Goal: Information Seeking & Learning: Compare options

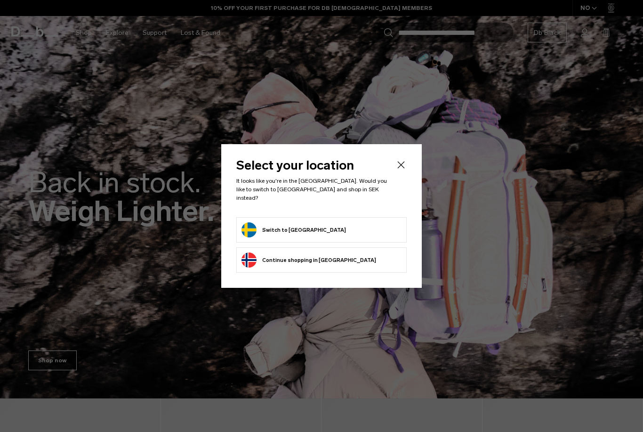
click at [381, 226] on form "Switch to Sweden" at bounding box center [322, 229] width 160 height 15
click at [358, 226] on form "Switch to Sweden" at bounding box center [322, 229] width 160 height 15
click at [357, 226] on form "Switch to Sweden" at bounding box center [322, 229] width 160 height 15
click at [259, 225] on button "Switch to Sweden" at bounding box center [294, 229] width 105 height 15
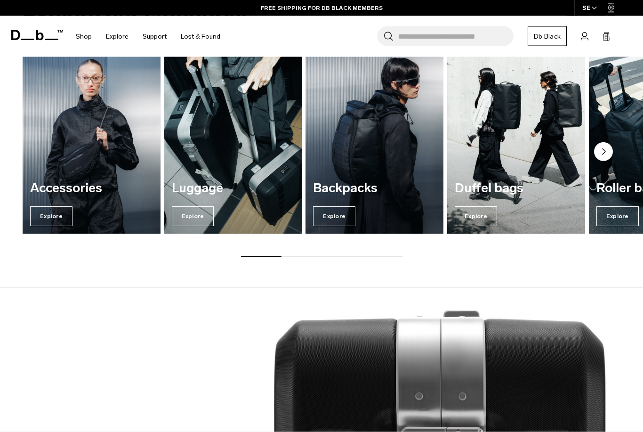
scroll to position [1078, 0]
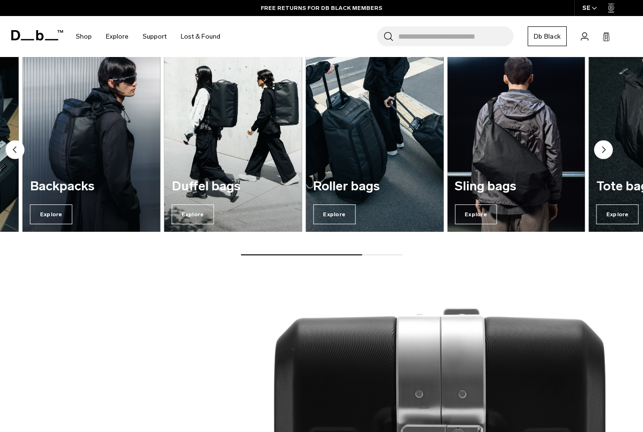
click at [72, 154] on img "3 / 7" at bounding box center [92, 139] width 138 height 186
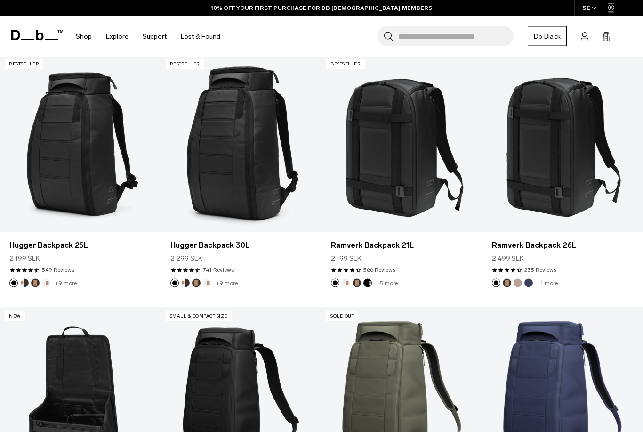
scroll to position [174, 0]
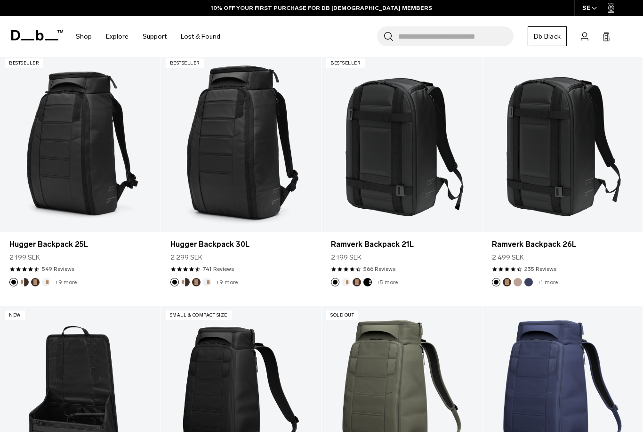
click at [614, 294] on article "Add to Cart Ramverk Backpack 26L 2 499 SEK 4.5 star rating 235 Reviews +1 more" at bounding box center [563, 180] width 161 height 252
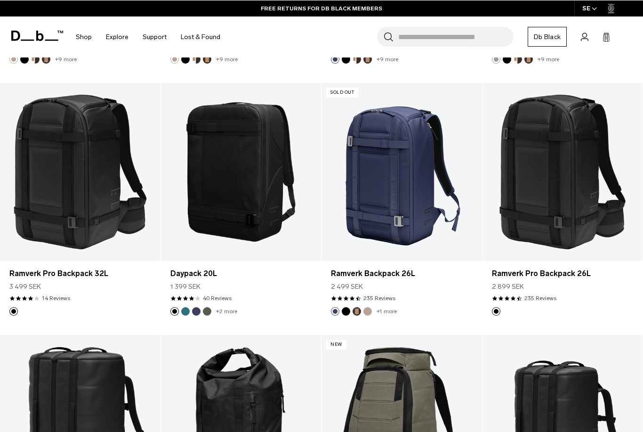
scroll to position [901, 0]
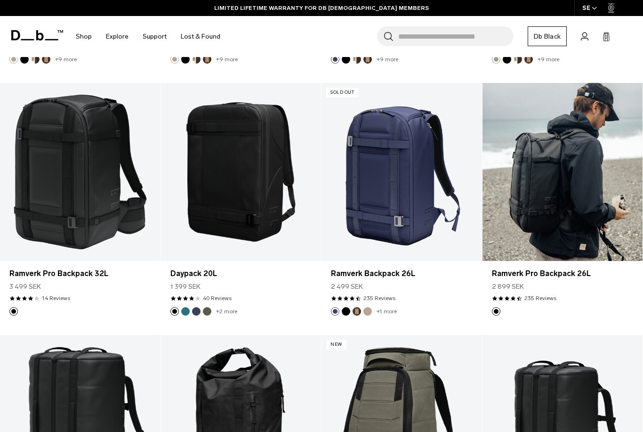
click at [577, 188] on link "Ramverk Pro Backpack 26L" at bounding box center [563, 172] width 161 height 178
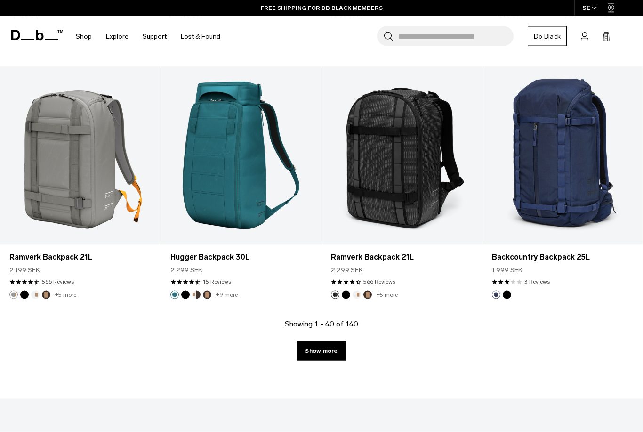
scroll to position [2438, 0]
click at [334, 349] on link "Show more" at bounding box center [321, 350] width 48 height 20
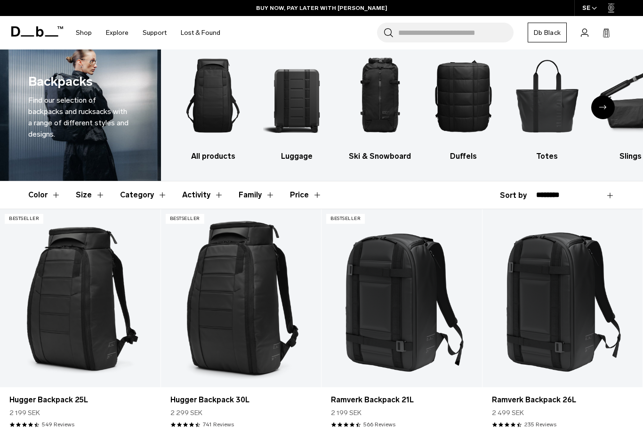
scroll to position [19, 0]
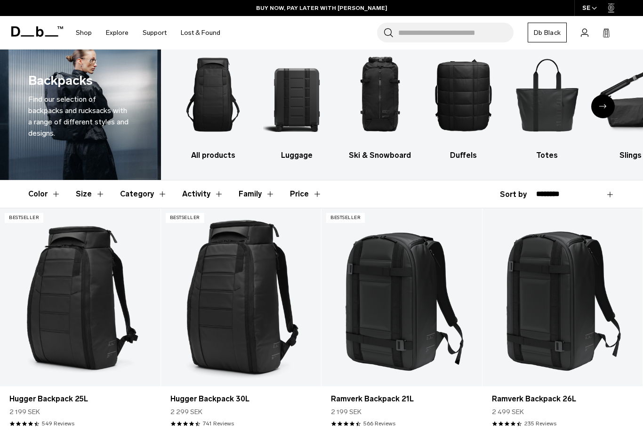
click at [93, 195] on button "Size" at bounding box center [90, 193] width 29 height 27
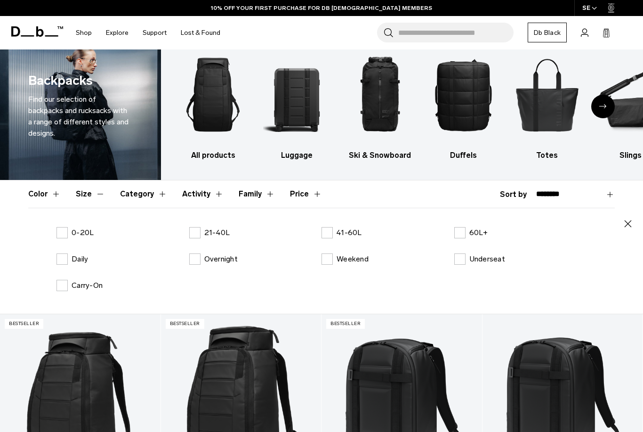
click at [198, 230] on label "21-40L" at bounding box center [209, 232] width 41 height 11
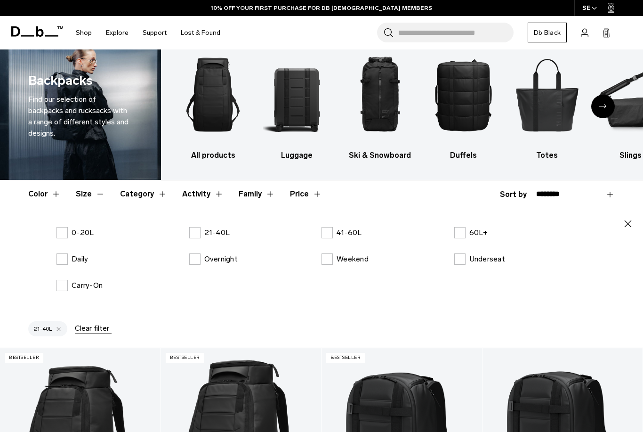
click at [631, 228] on icon "button" at bounding box center [627, 223] width 11 height 11
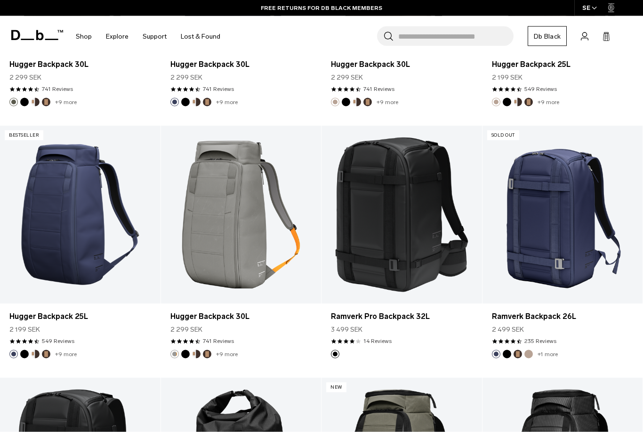
scroll to position [640, 0]
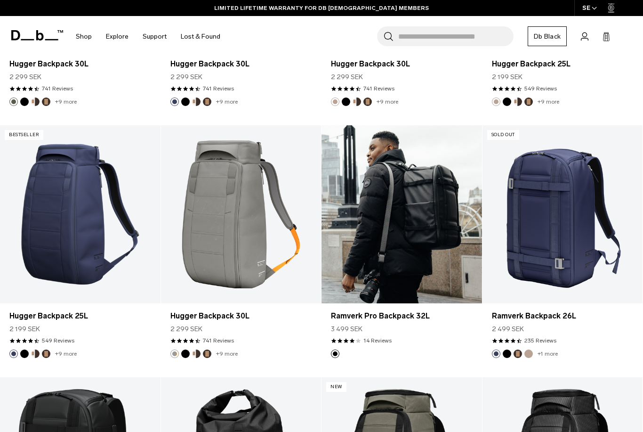
click at [433, 224] on link "Ramverk Pro Backpack 32L" at bounding box center [402, 214] width 161 height 178
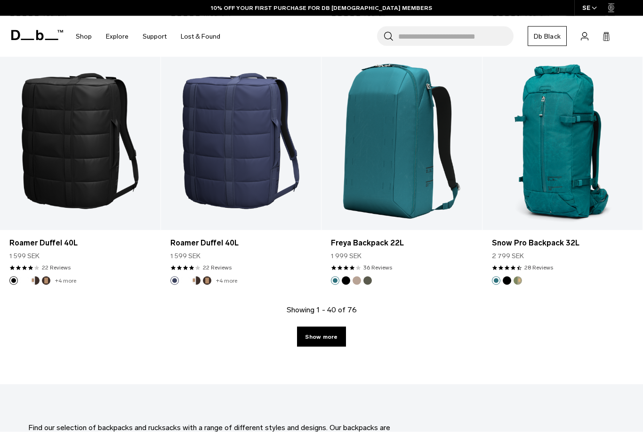
scroll to position [2486, 0]
click at [333, 335] on link "Show more" at bounding box center [321, 336] width 48 height 20
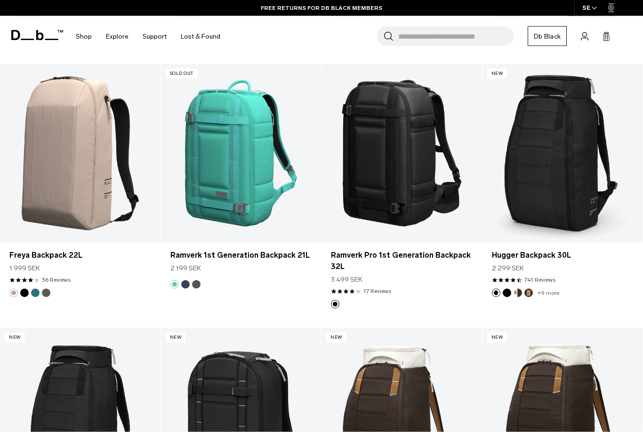
scroll to position [3482, 0]
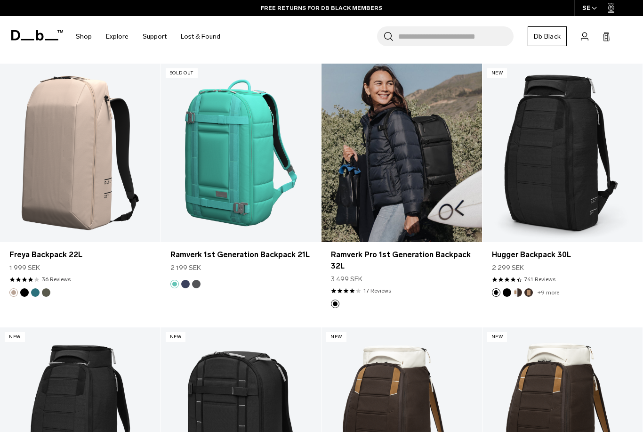
click at [427, 195] on link "Ramverk Pro 1st Generation Backpack 32L" at bounding box center [402, 153] width 161 height 178
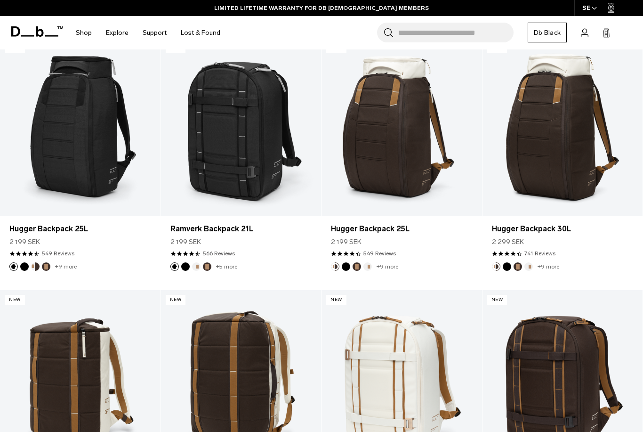
scroll to position [3750, 0]
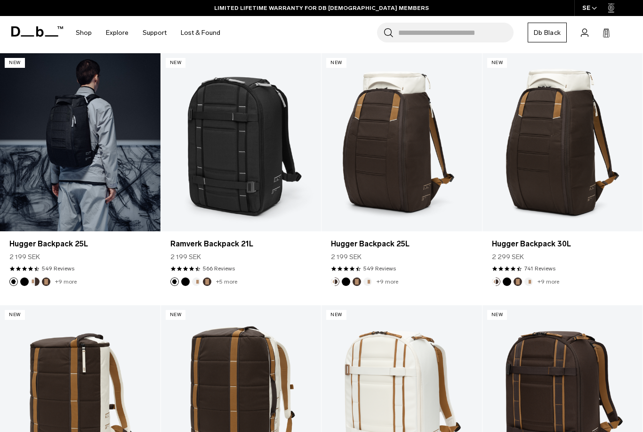
click at [67, 148] on link "Hugger Backpack 25L" at bounding box center [80, 142] width 161 height 178
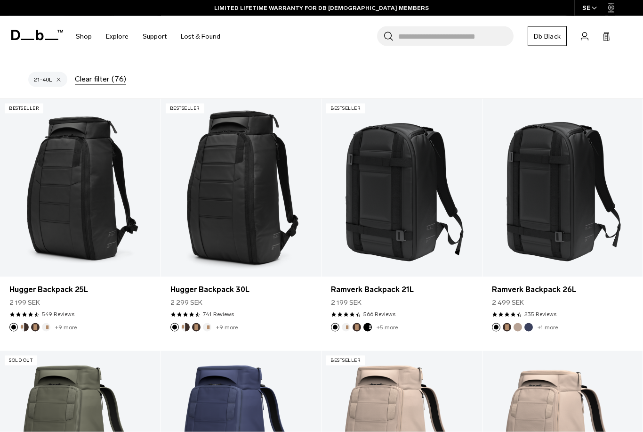
scroll to position [163, 0]
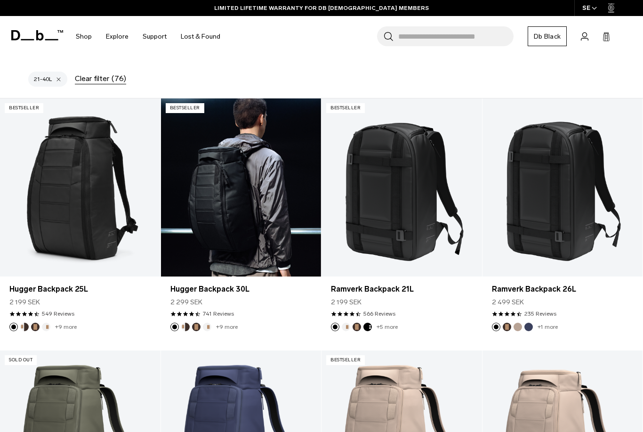
click at [214, 192] on link "Hugger Backpack 30L" at bounding box center [241, 187] width 161 height 178
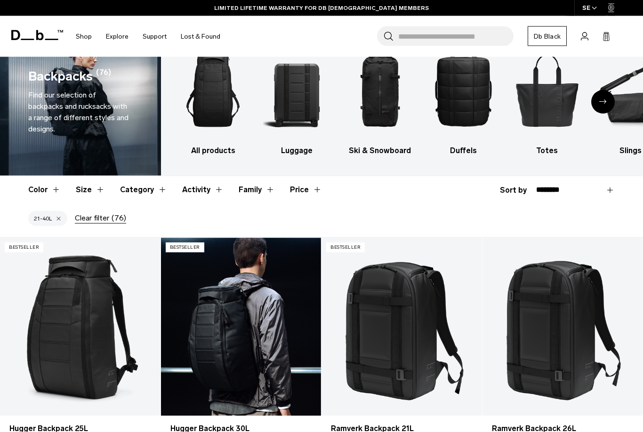
scroll to position [0, 0]
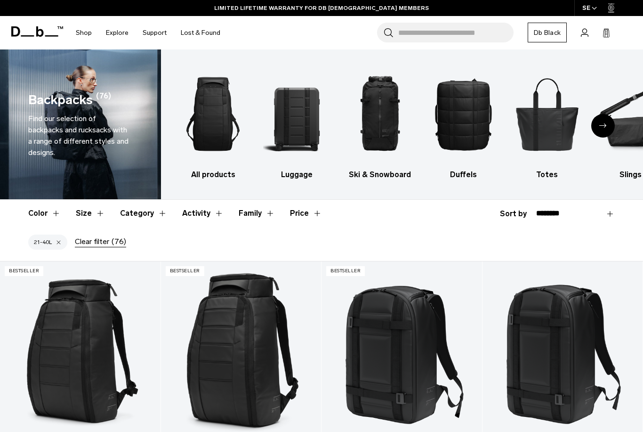
click at [557, 117] on img "5 / 10" at bounding box center [547, 114] width 67 height 101
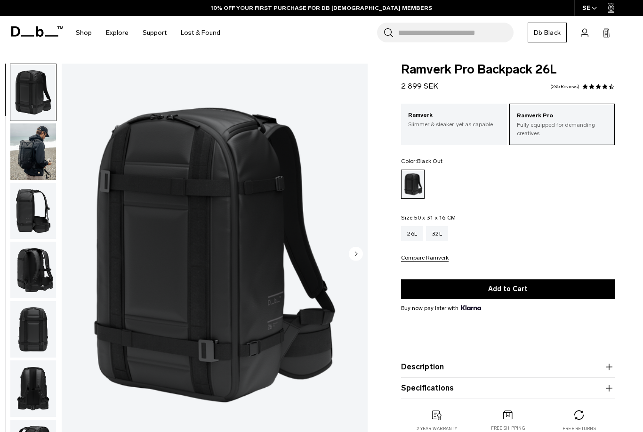
click at [350, 257] on circle "Next slide" at bounding box center [356, 254] width 14 height 14
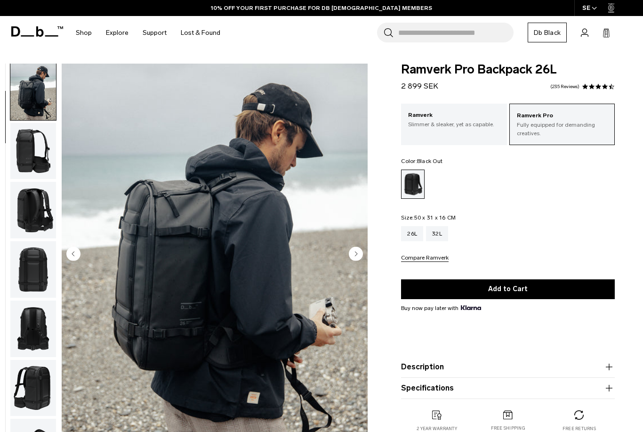
click at [351, 256] on circle "Next slide" at bounding box center [356, 254] width 14 height 14
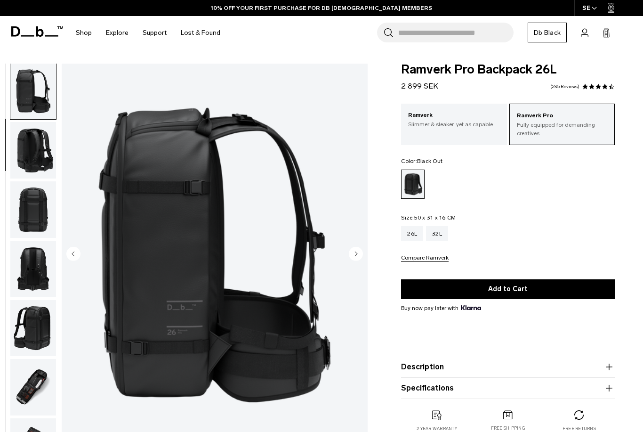
click at [351, 256] on circle "Next slide" at bounding box center [356, 254] width 14 height 14
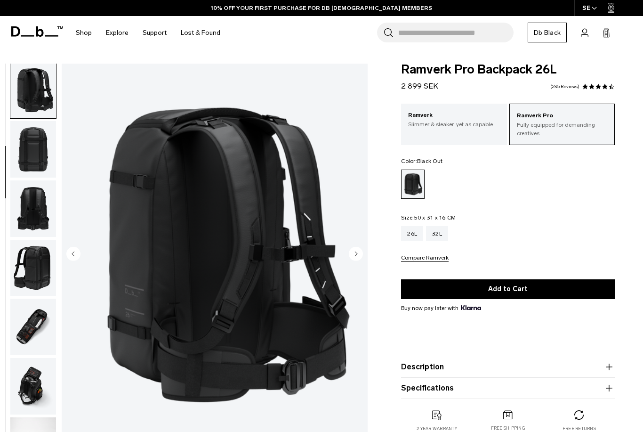
click at [351, 257] on circle "Next slide" at bounding box center [356, 254] width 14 height 14
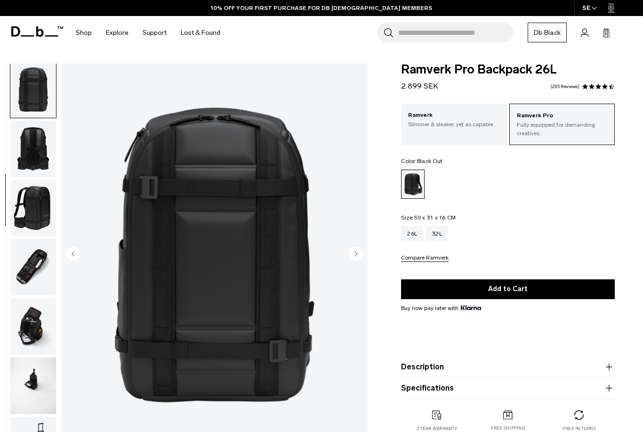
click at [351, 256] on circle "Next slide" at bounding box center [356, 254] width 14 height 14
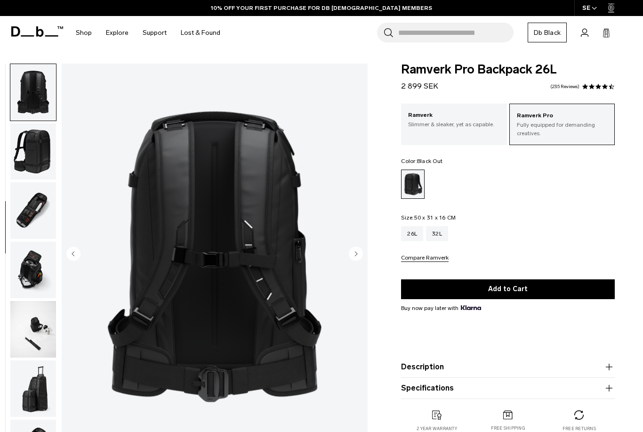
scroll to position [299, 0]
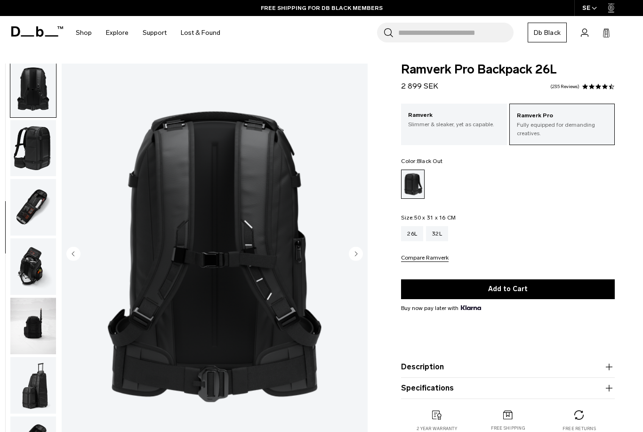
click at [353, 258] on circle "Next slide" at bounding box center [356, 254] width 14 height 14
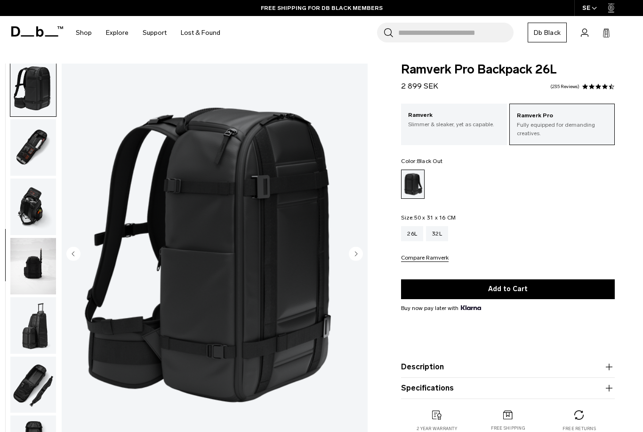
click at [352, 259] on icon "Next slide" at bounding box center [356, 254] width 14 height 14
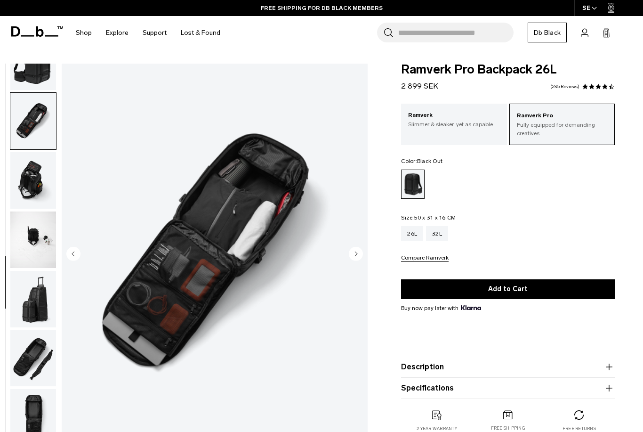
scroll to position [395, 0]
click at [350, 261] on button "Next slide" at bounding box center [356, 255] width 14 height 16
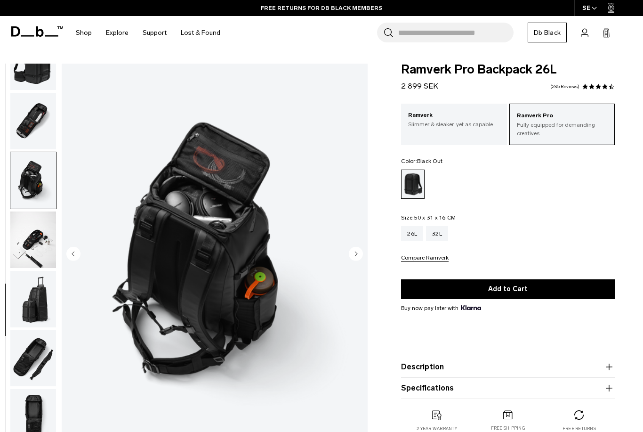
click at [354, 259] on circle "Next slide" at bounding box center [356, 254] width 14 height 14
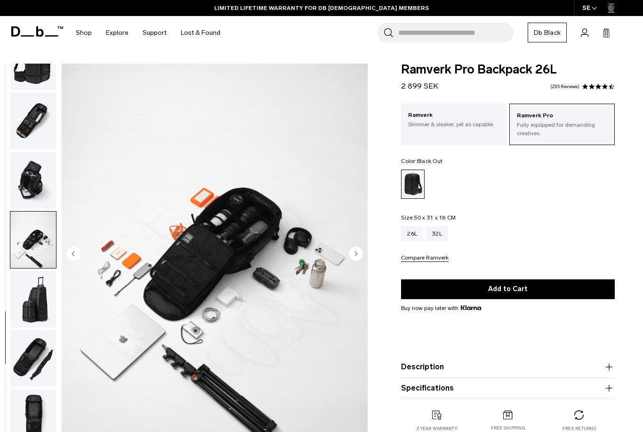
click at [356, 256] on circle "Next slide" at bounding box center [356, 254] width 14 height 14
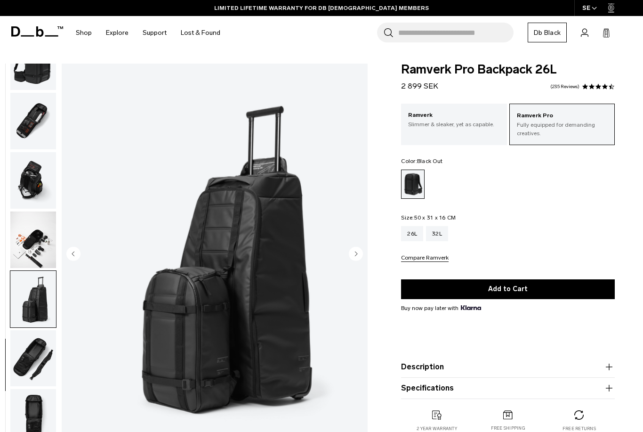
click at [360, 256] on circle "Next slide" at bounding box center [356, 254] width 14 height 14
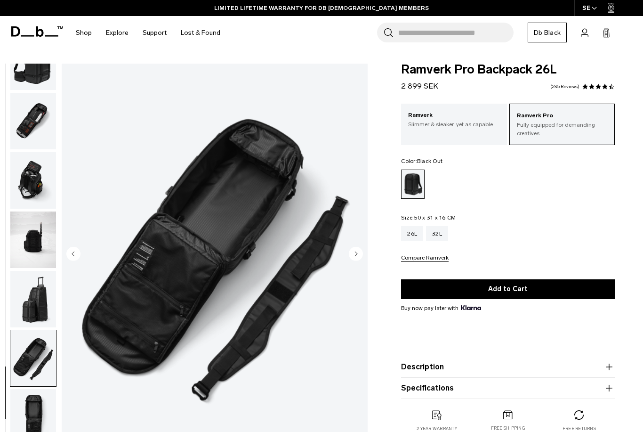
click at [359, 257] on circle "Next slide" at bounding box center [356, 254] width 14 height 14
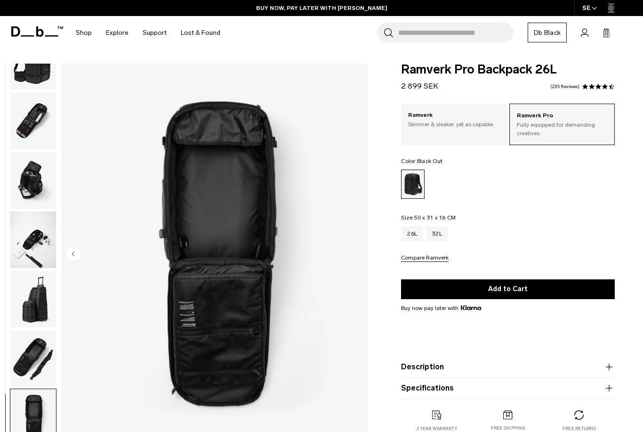
click at [358, 256] on img "13 / 13" at bounding box center [215, 255] width 306 height 382
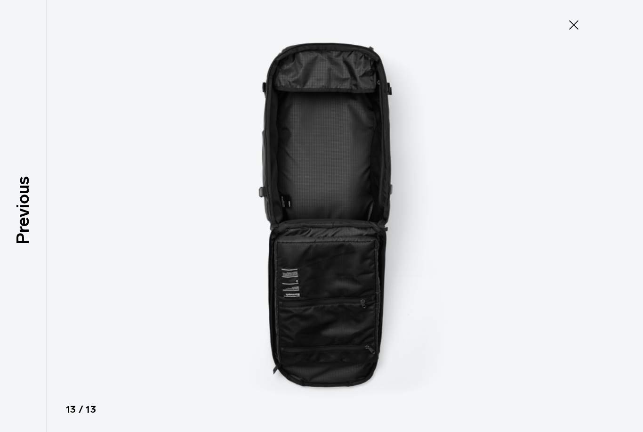
click at [570, 24] on icon at bounding box center [573, 24] width 15 height 15
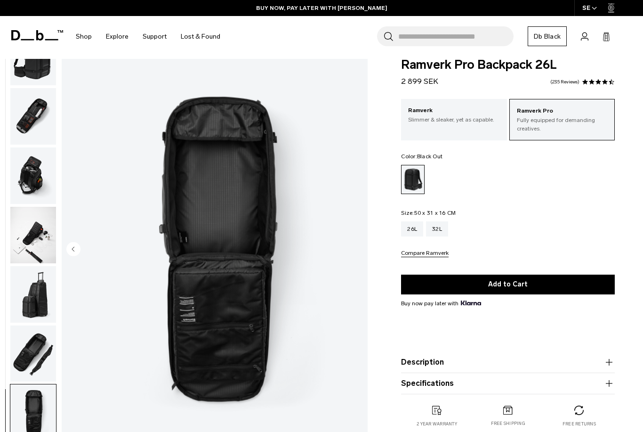
scroll to position [0, 0]
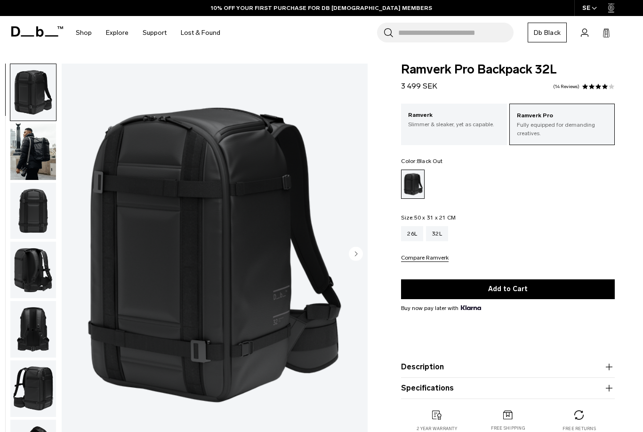
click at [350, 256] on circle "Next slide" at bounding box center [356, 254] width 14 height 14
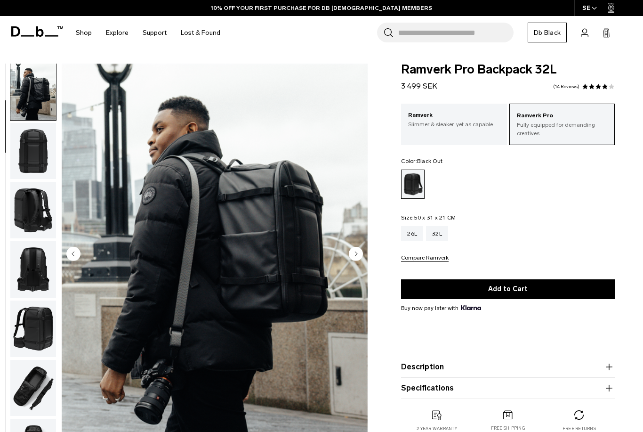
click at [355, 255] on circle "Next slide" at bounding box center [356, 254] width 14 height 14
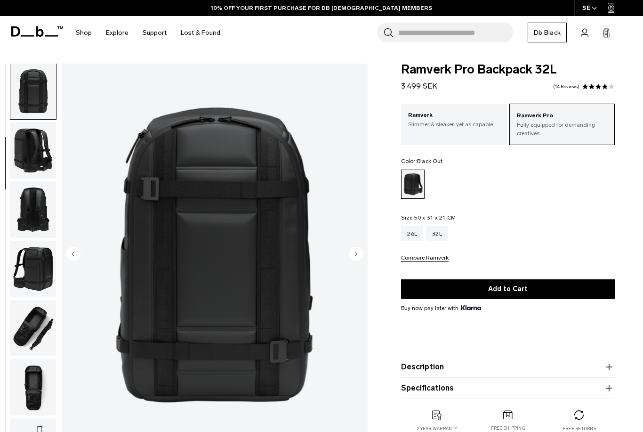
click at [356, 256] on circle "Next slide" at bounding box center [356, 254] width 14 height 14
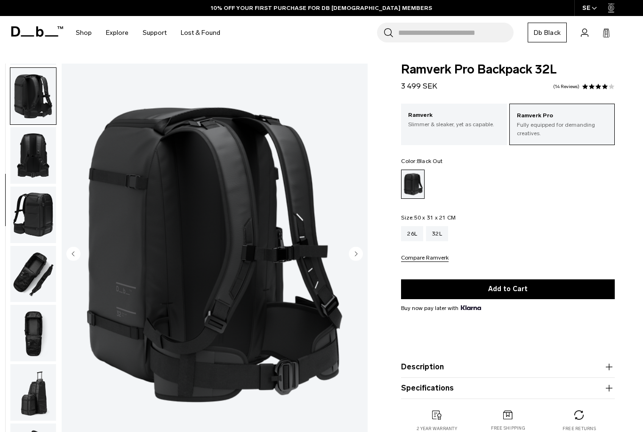
scroll to position [180, 0]
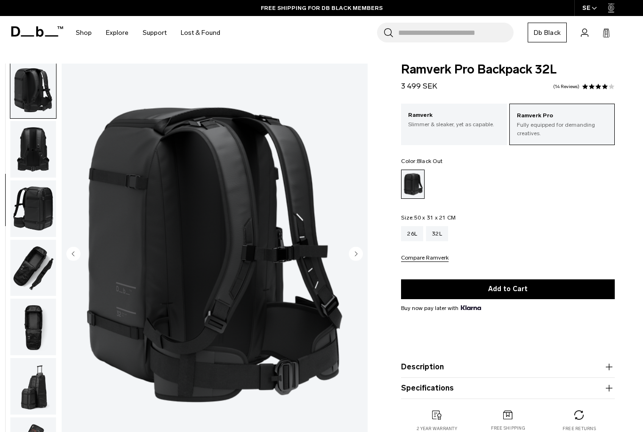
click at [355, 254] on circle "Next slide" at bounding box center [356, 254] width 14 height 14
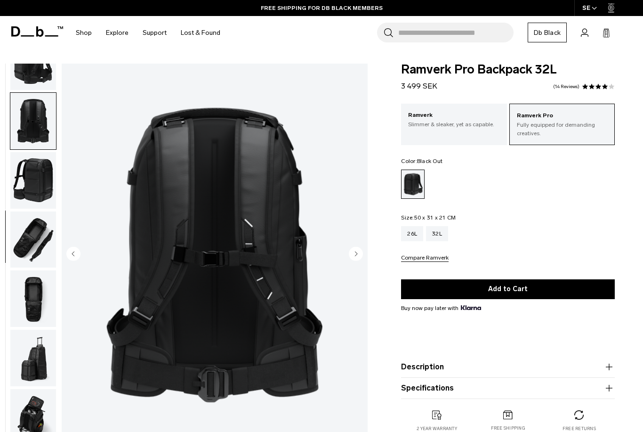
scroll to position [215, 0]
click at [354, 256] on circle "Next slide" at bounding box center [356, 254] width 14 height 14
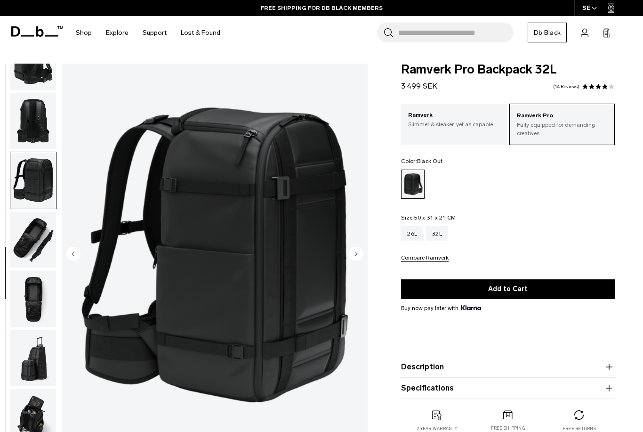
click at [353, 256] on circle "Next slide" at bounding box center [356, 254] width 14 height 14
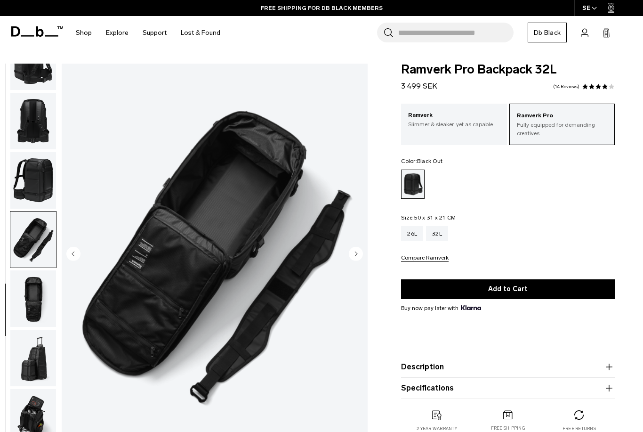
click at [353, 256] on circle "Next slide" at bounding box center [356, 254] width 14 height 14
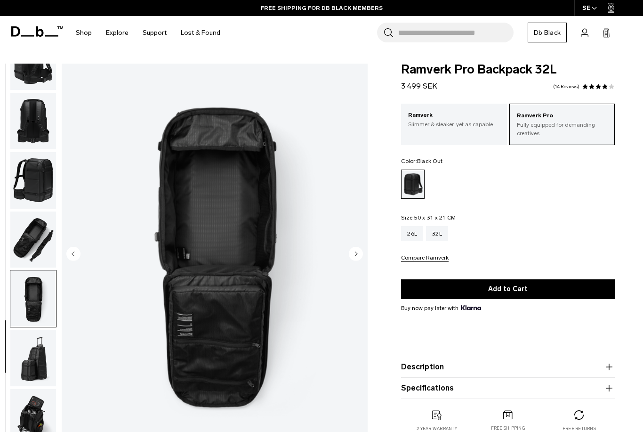
click at [353, 257] on circle "Next slide" at bounding box center [356, 254] width 14 height 14
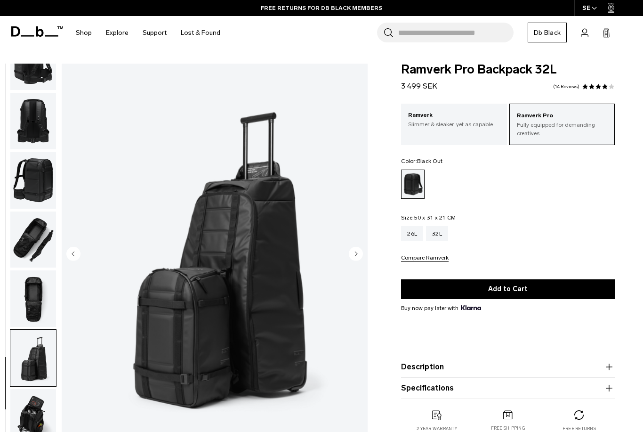
click at [353, 259] on circle "Next slide" at bounding box center [356, 254] width 14 height 14
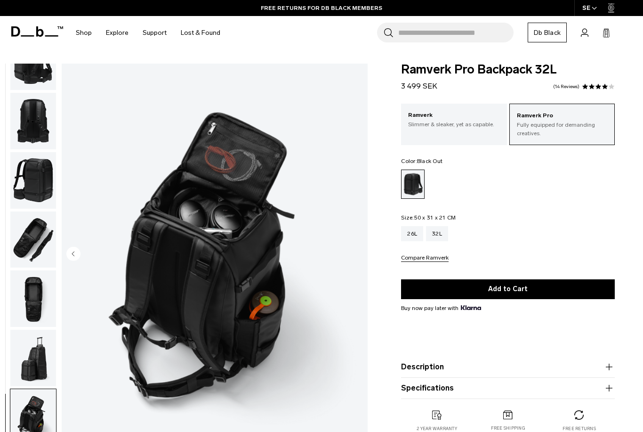
click at [353, 259] on img "10 / 10" at bounding box center [215, 255] width 306 height 382
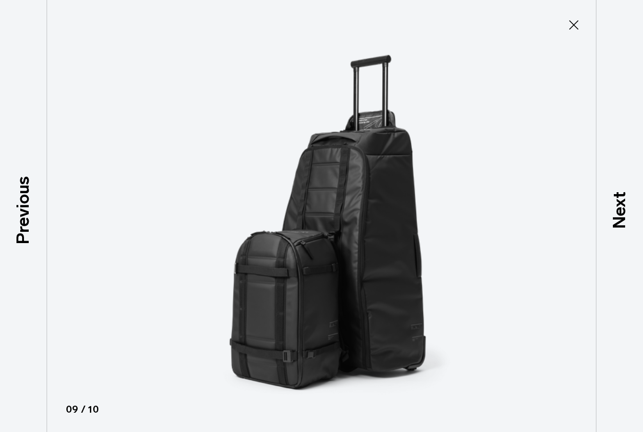
click at [573, 30] on icon at bounding box center [573, 24] width 15 height 15
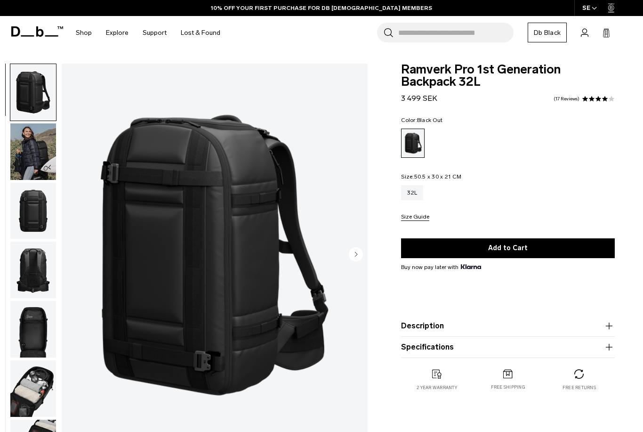
click at [352, 256] on circle "Next slide" at bounding box center [356, 254] width 14 height 14
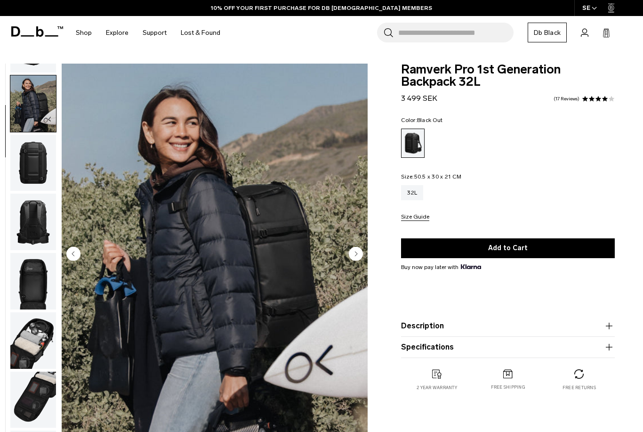
scroll to position [60, 0]
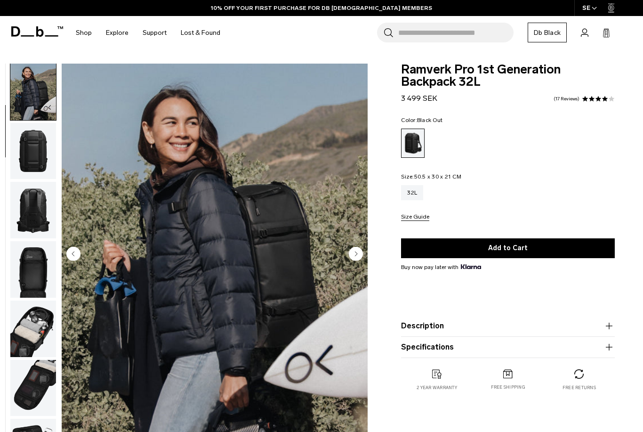
click at [350, 258] on circle "Next slide" at bounding box center [356, 254] width 14 height 14
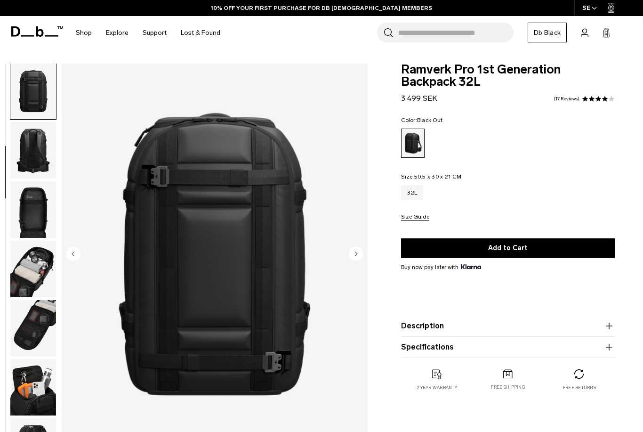
click at [355, 254] on circle "Next slide" at bounding box center [356, 254] width 14 height 14
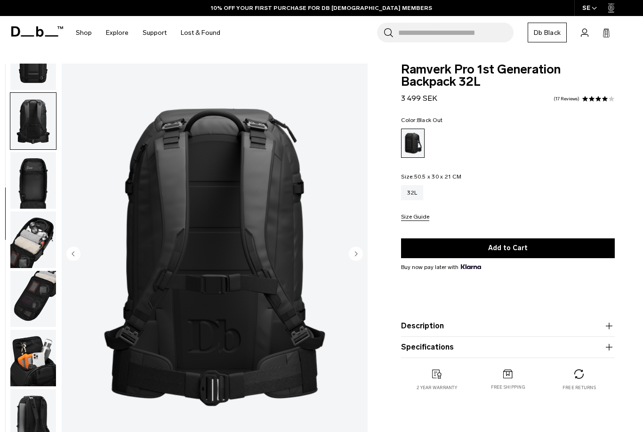
scroll to position [155, 0]
click at [356, 253] on icon "Next slide" at bounding box center [357, 253] width 2 height 4
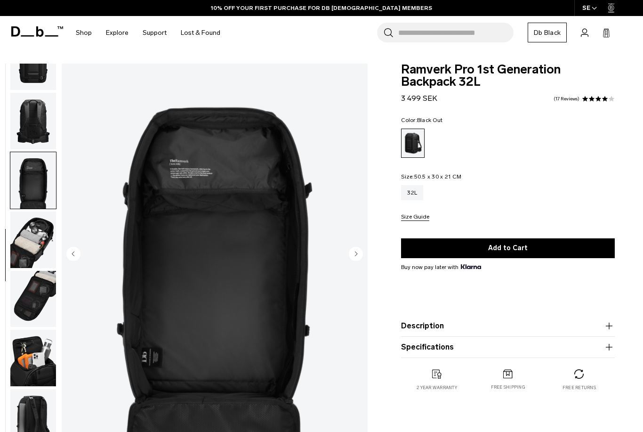
click at [357, 254] on icon "Next slide" at bounding box center [357, 253] width 2 height 4
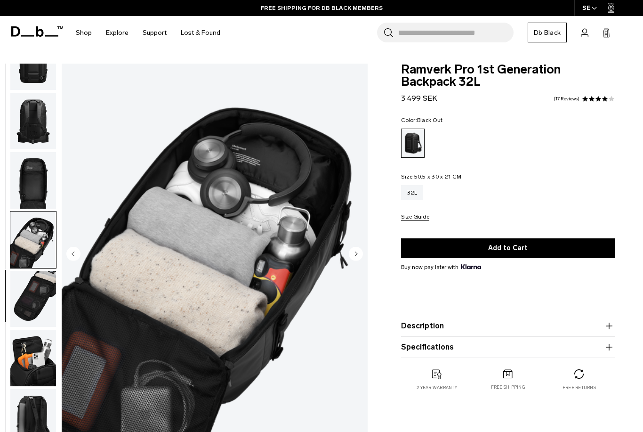
click at [358, 254] on circle "Next slide" at bounding box center [356, 254] width 14 height 14
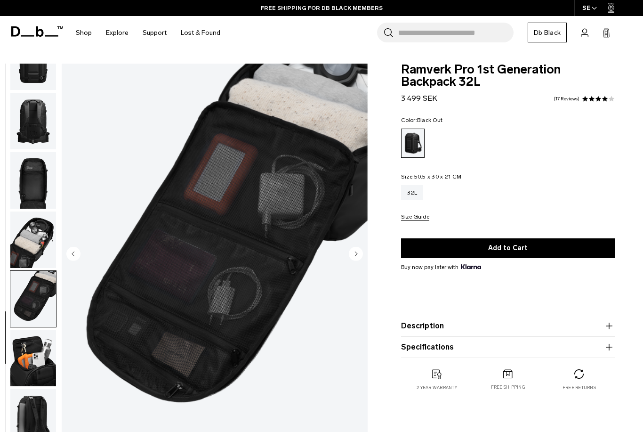
click at [361, 256] on circle "Next slide" at bounding box center [356, 254] width 14 height 14
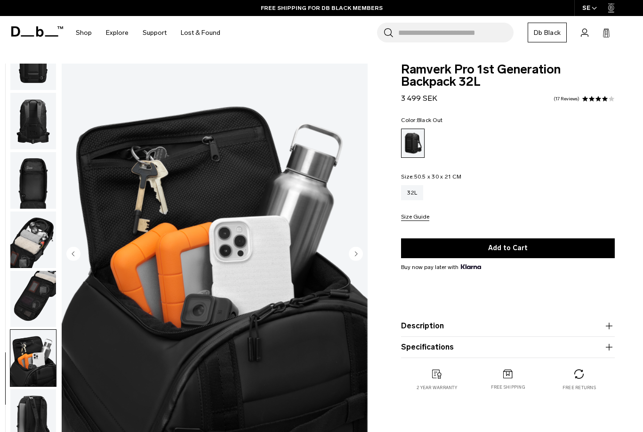
click at [361, 257] on circle "Next slide" at bounding box center [356, 254] width 14 height 14
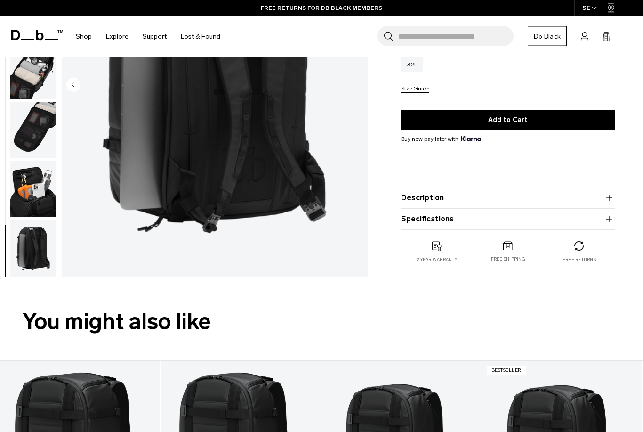
scroll to position [171, 0]
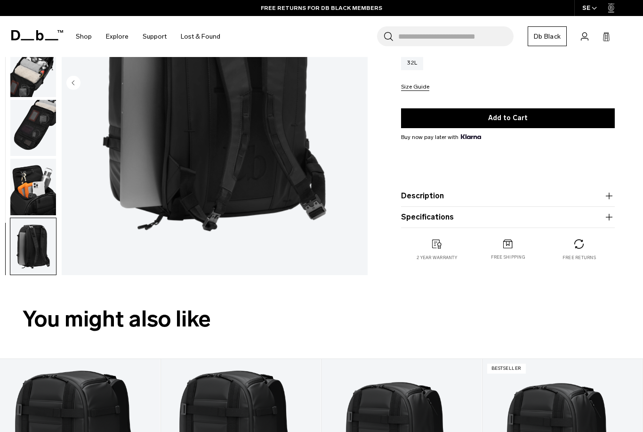
click at [564, 223] on button "Specifications" at bounding box center [508, 216] width 214 height 11
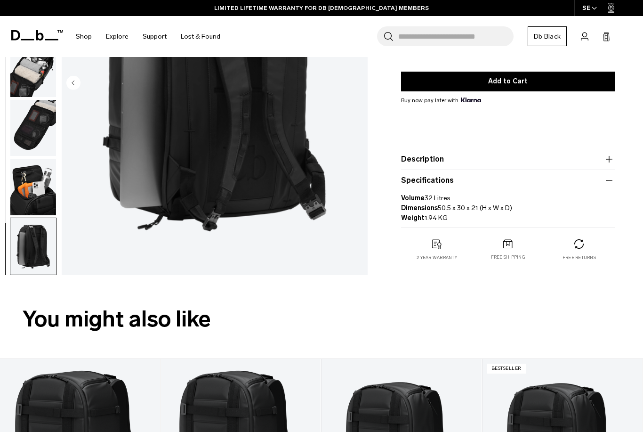
click at [607, 183] on icon "button" at bounding box center [609, 180] width 11 height 11
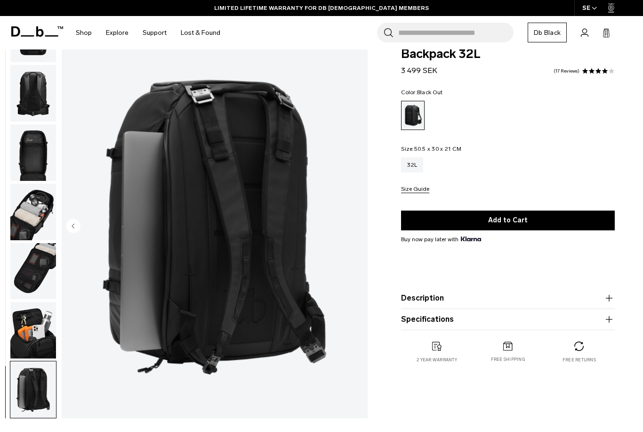
scroll to position [0, 0]
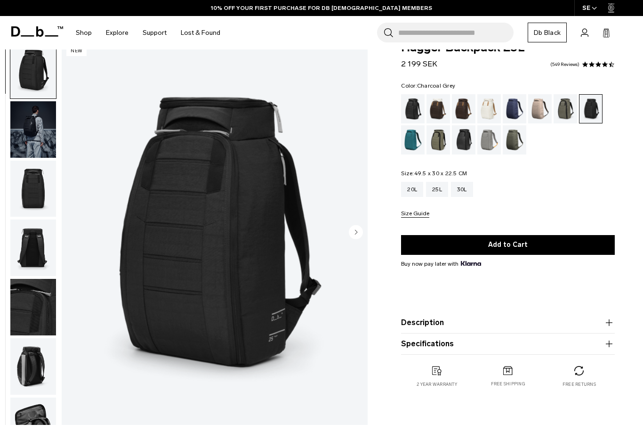
click at [357, 236] on circle "Next slide" at bounding box center [356, 232] width 14 height 14
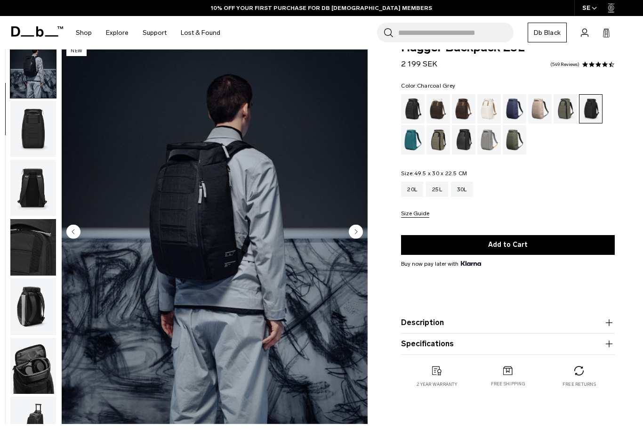
click at [355, 234] on circle "Next slide" at bounding box center [356, 232] width 14 height 14
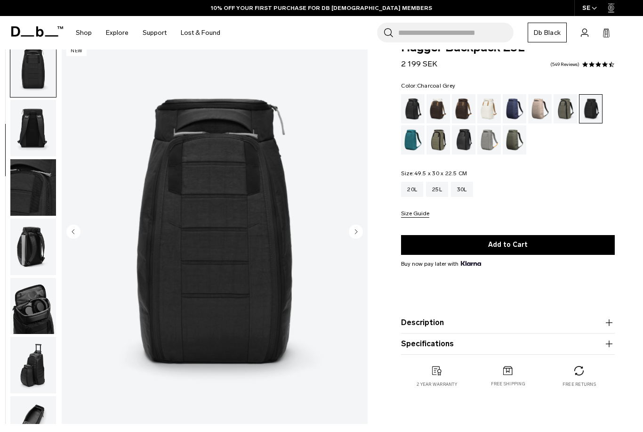
click at [352, 237] on circle "Next slide" at bounding box center [356, 232] width 14 height 14
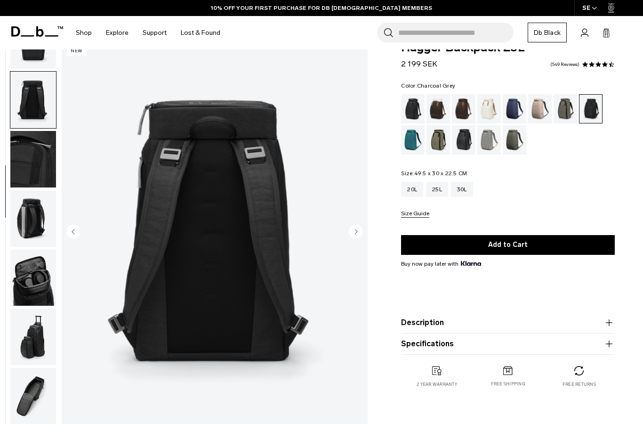
scroll to position [155, 0]
click at [352, 237] on circle "Next slide" at bounding box center [356, 232] width 14 height 14
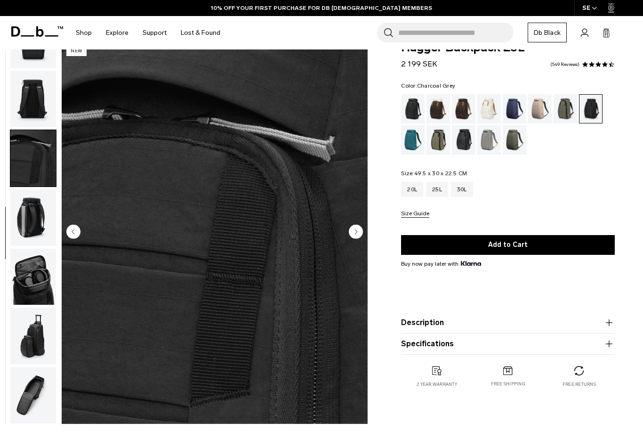
click at [353, 238] on circle "Next slide" at bounding box center [356, 232] width 14 height 14
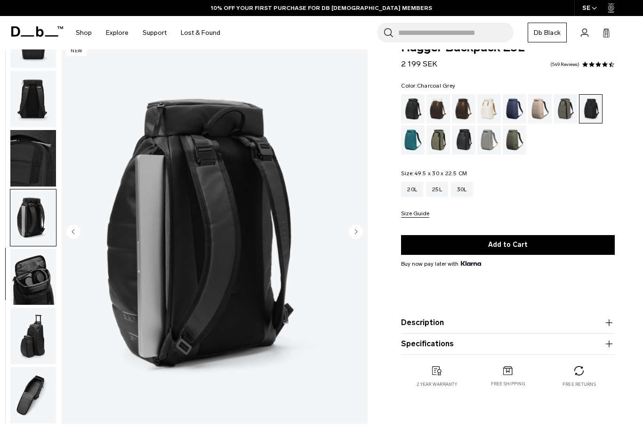
click at [352, 239] on button "Next slide" at bounding box center [356, 233] width 14 height 16
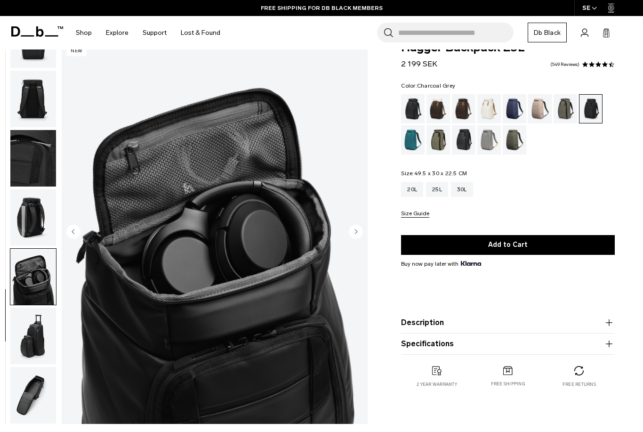
click at [349, 241] on img "7 / 9" at bounding box center [215, 232] width 306 height 382
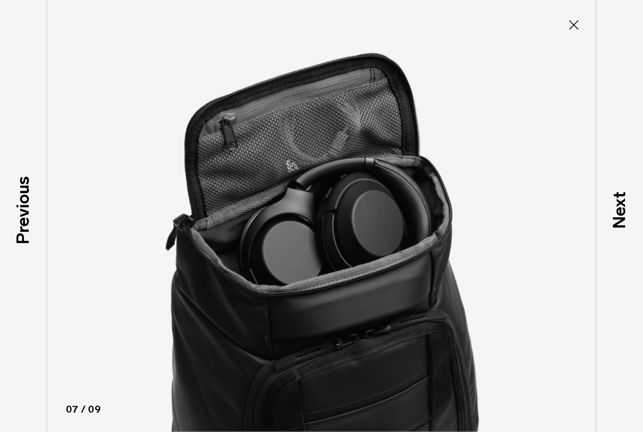
click at [565, 34] on button "Close" at bounding box center [573, 25] width 31 height 20
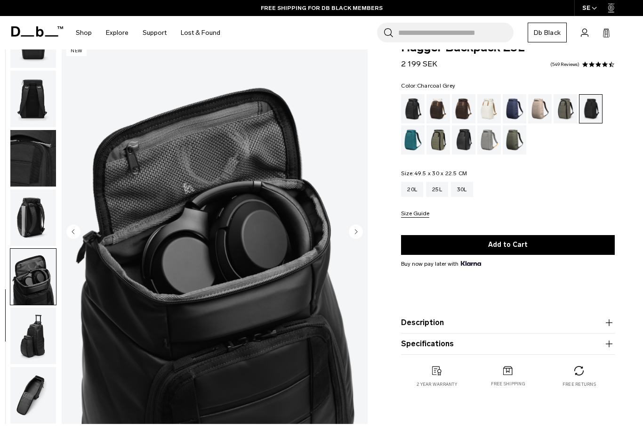
click at [361, 234] on circle "Next slide" at bounding box center [356, 232] width 14 height 14
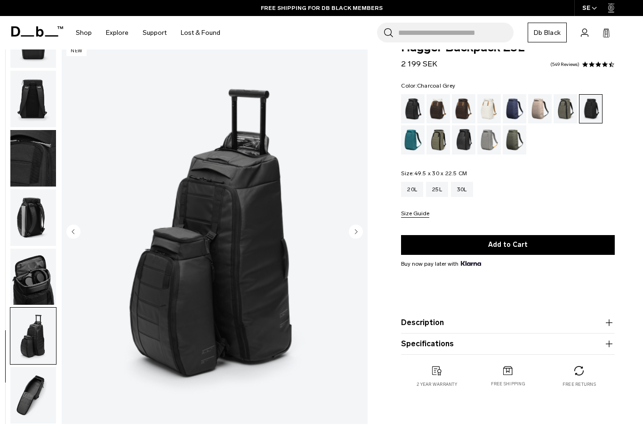
click at [356, 238] on circle "Next slide" at bounding box center [356, 232] width 14 height 14
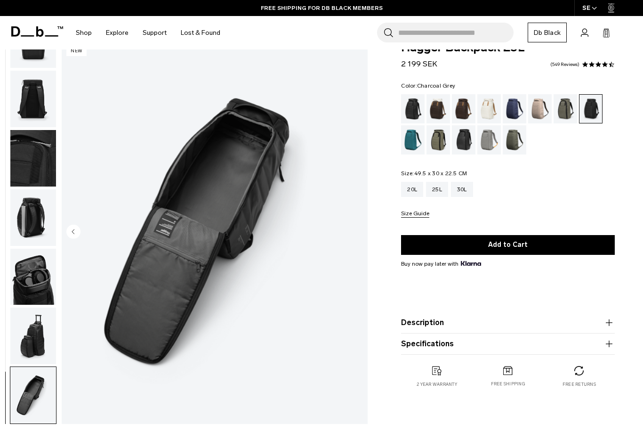
click at [358, 239] on img "9 / 9" at bounding box center [215, 232] width 306 height 382
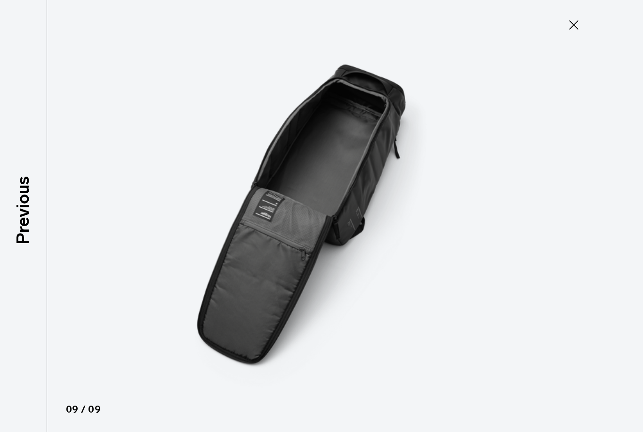
click at [573, 32] on button "Close" at bounding box center [573, 25] width 31 height 20
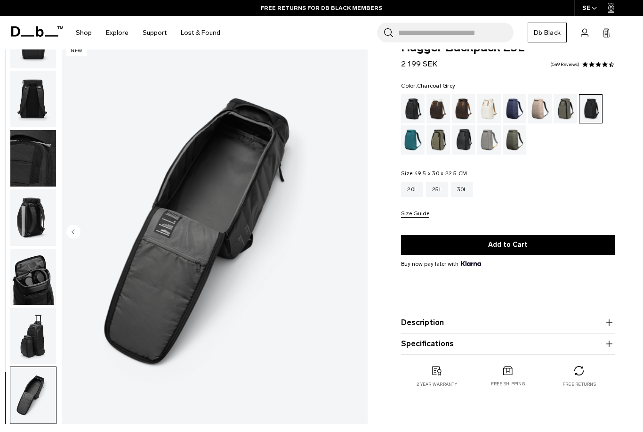
scroll to position [0, 0]
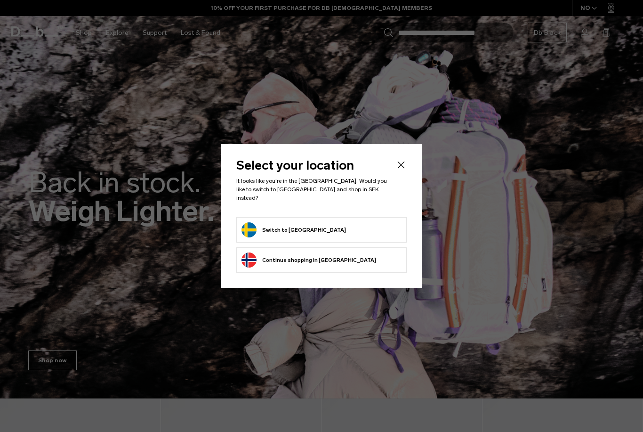
click at [363, 226] on form "Switch to Sweden" at bounding box center [322, 229] width 160 height 15
click at [291, 222] on button "Switch to Sweden" at bounding box center [294, 229] width 105 height 15
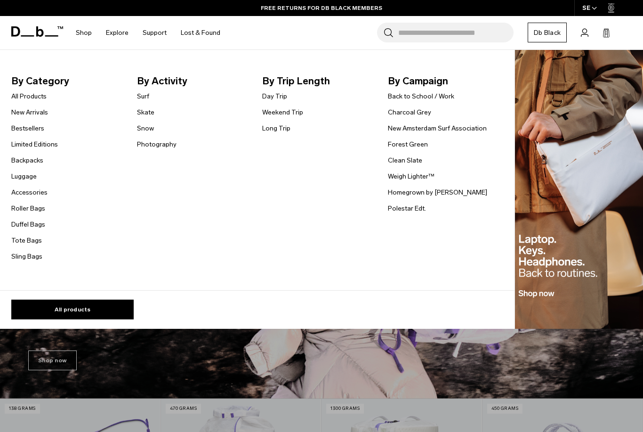
click at [449, 96] on link "Back to School / Work" at bounding box center [421, 96] width 66 height 10
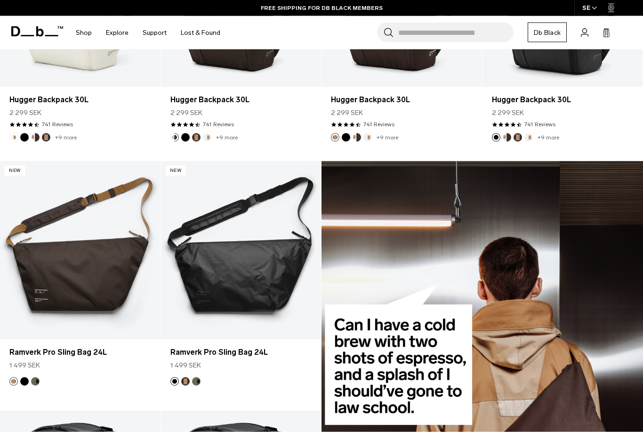
scroll to position [302, 0]
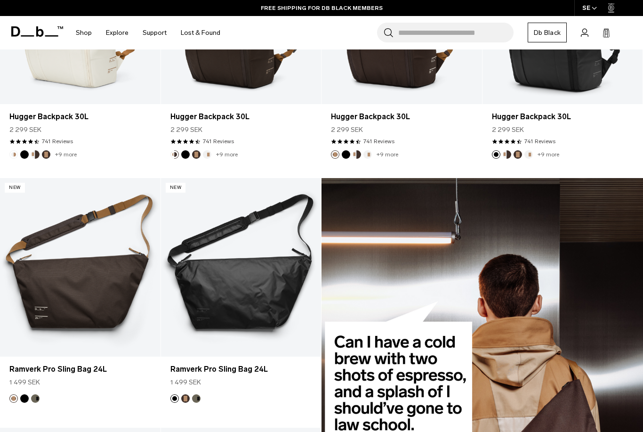
click at [441, 27] on input "Search for Bags, Luggage..." at bounding box center [455, 33] width 115 height 20
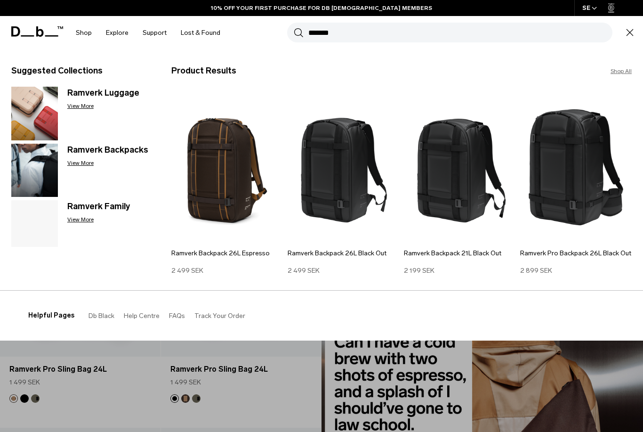
type input "*******"
click at [455, 191] on img at bounding box center [460, 167] width 112 height 151
click at [554, 203] on img at bounding box center [576, 167] width 112 height 151
click at [90, 143] on div "Ramverk Luggage View More" at bounding box center [109, 115] width 85 height 57
click at [76, 161] on p "View More" at bounding box center [109, 163] width 85 height 8
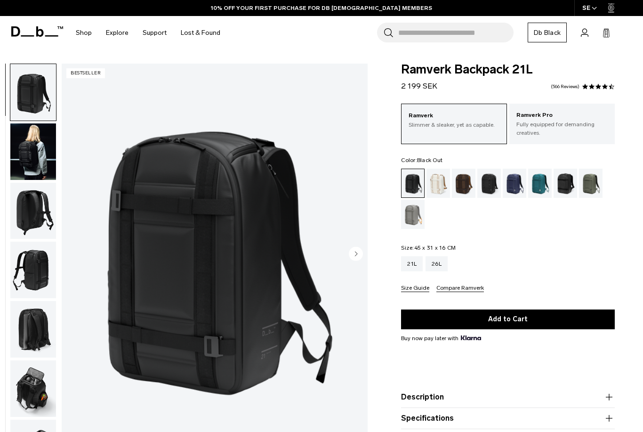
click at [351, 252] on circle "Next slide" at bounding box center [356, 254] width 14 height 14
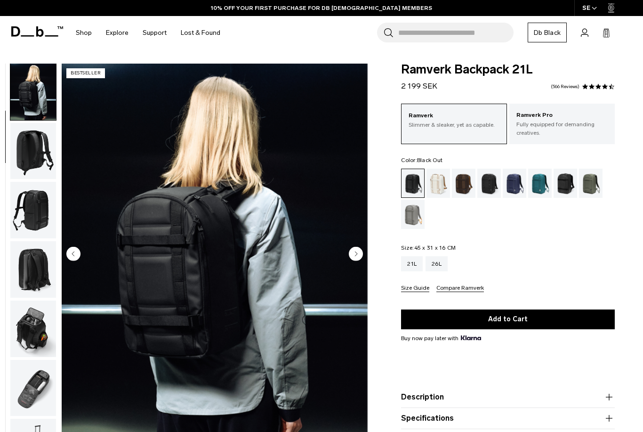
click at [355, 253] on circle "Next slide" at bounding box center [356, 254] width 14 height 14
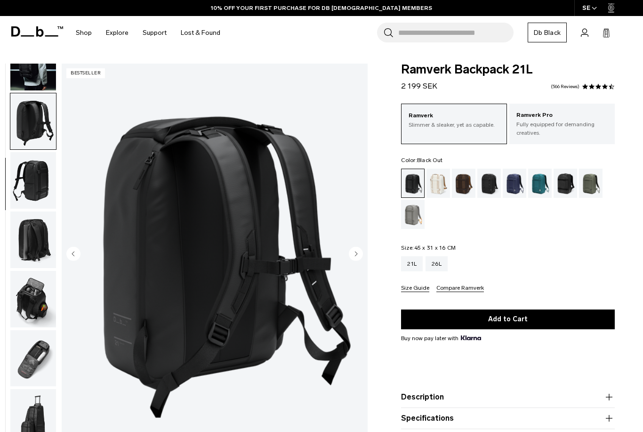
scroll to position [95, 0]
click at [351, 256] on circle "Next slide" at bounding box center [356, 254] width 14 height 14
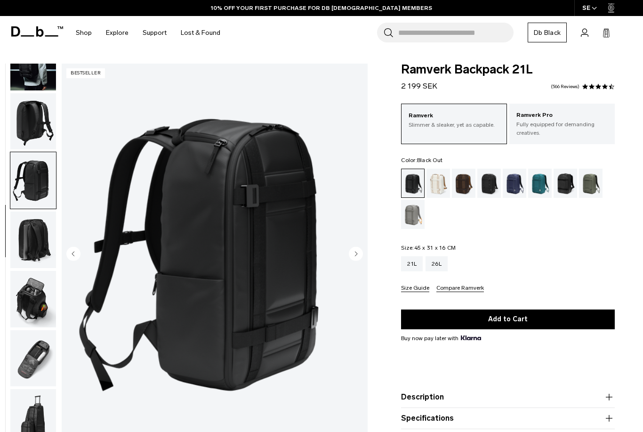
click at [351, 259] on circle "Next slide" at bounding box center [356, 254] width 14 height 14
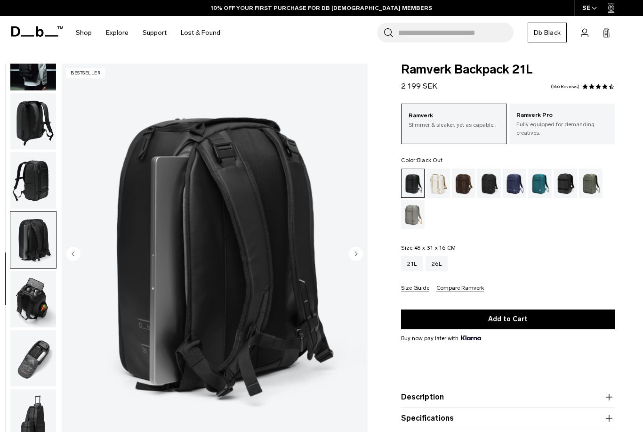
click at [349, 259] on icon "Next slide" at bounding box center [356, 254] width 14 height 14
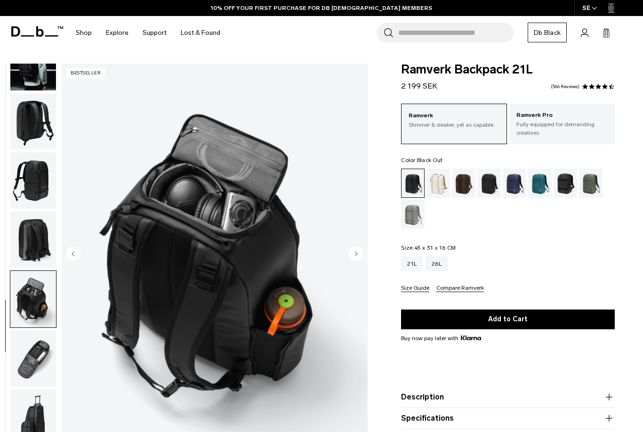
click at [350, 258] on circle "Next slide" at bounding box center [356, 254] width 14 height 14
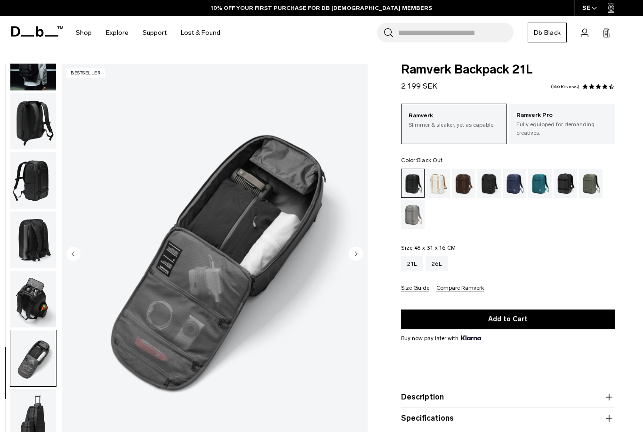
click at [352, 259] on circle "Next slide" at bounding box center [356, 254] width 14 height 14
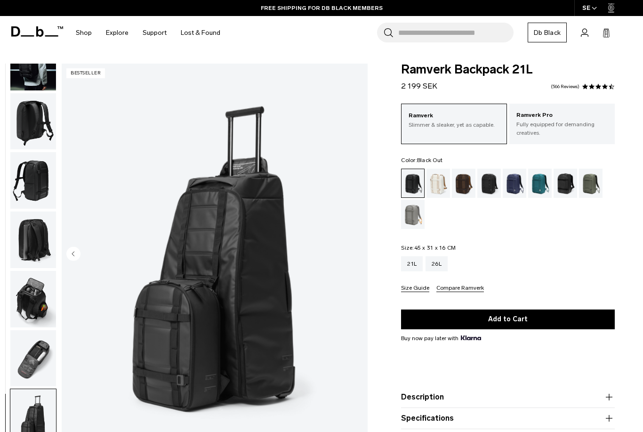
click at [349, 261] on img "8 / 8" at bounding box center [215, 255] width 306 height 382
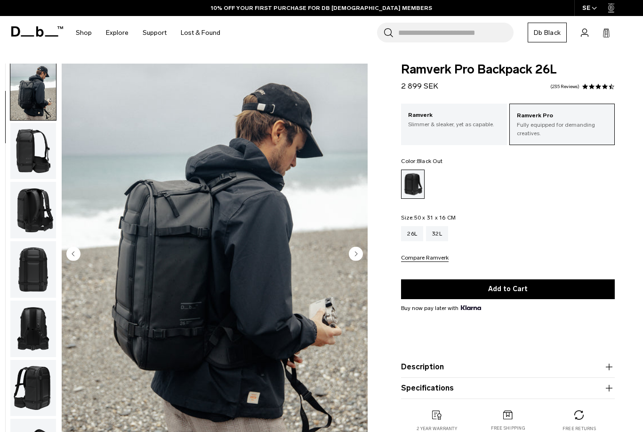
click at [359, 255] on circle "Next slide" at bounding box center [356, 254] width 14 height 14
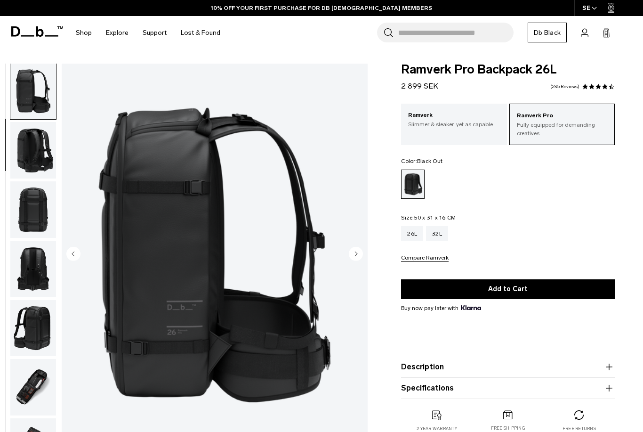
click at [363, 256] on circle "Next slide" at bounding box center [356, 254] width 14 height 14
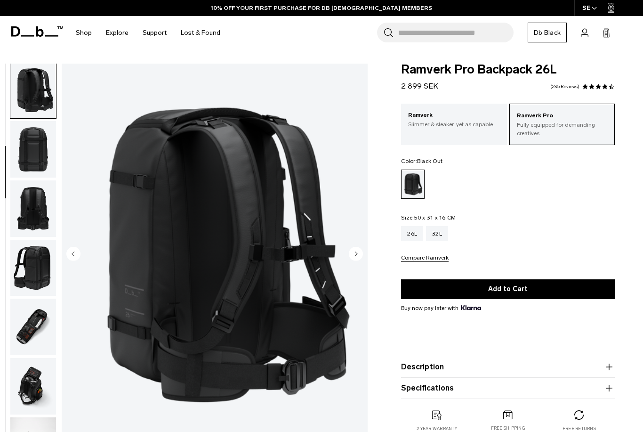
click at [360, 260] on icon "Next slide" at bounding box center [356, 254] width 14 height 14
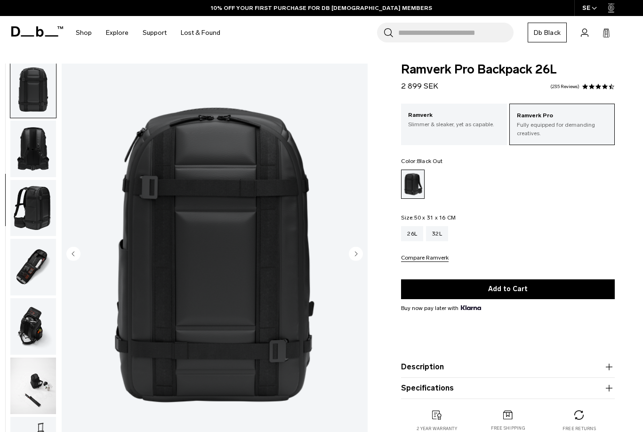
click at [363, 261] on button "Next slide" at bounding box center [356, 255] width 14 height 16
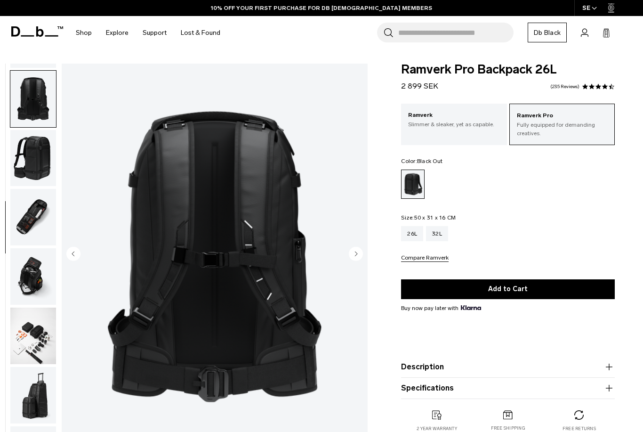
scroll to position [299, 0]
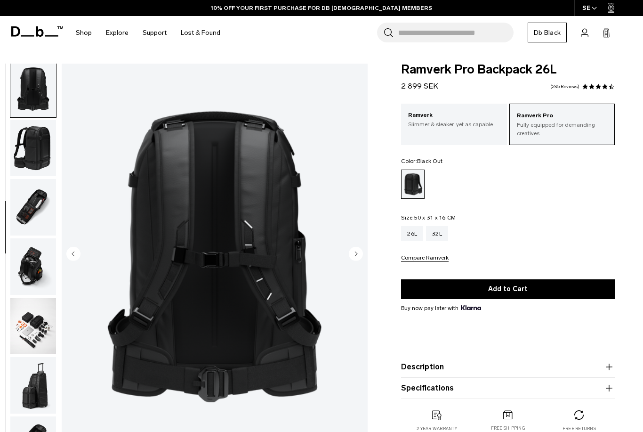
click at [360, 264] on img "6 / 13" at bounding box center [215, 255] width 306 height 382
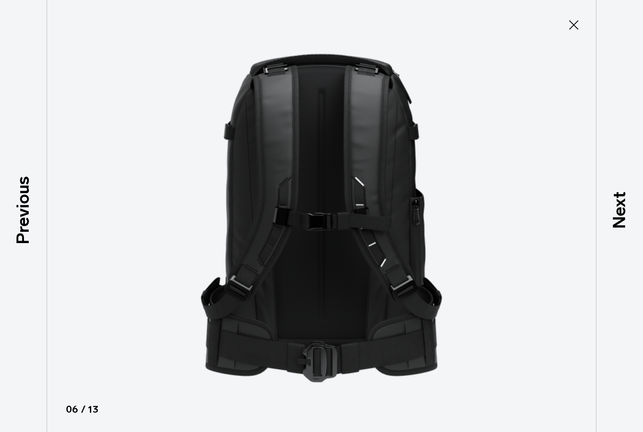
click at [576, 31] on icon at bounding box center [573, 24] width 15 height 15
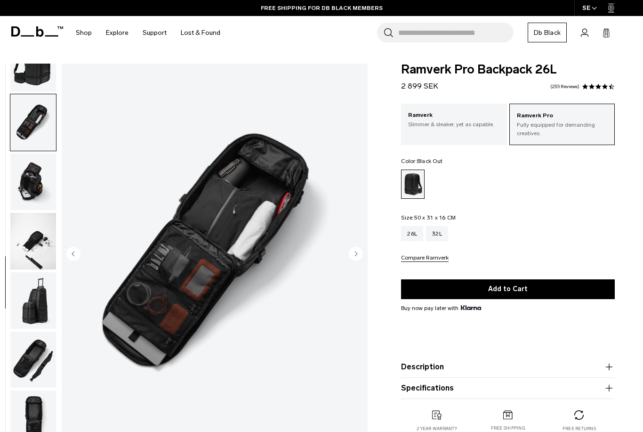
scroll to position [395, 0]
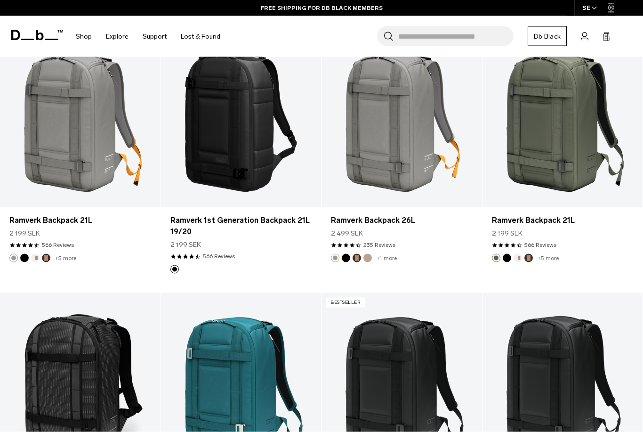
scroll to position [557, 0]
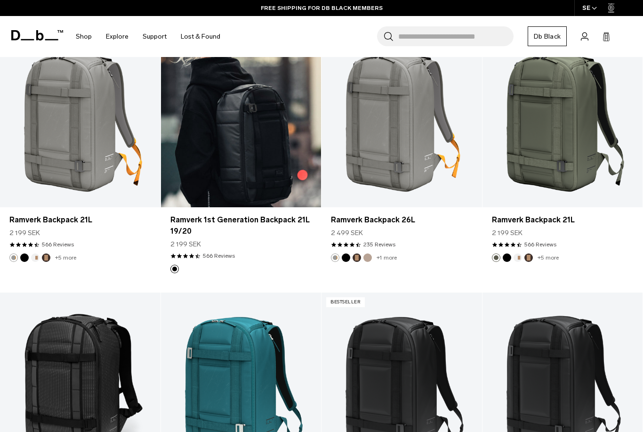
click at [251, 167] on link "Ramverk 1st Generation Backpack 21L 19/20" at bounding box center [241, 118] width 161 height 178
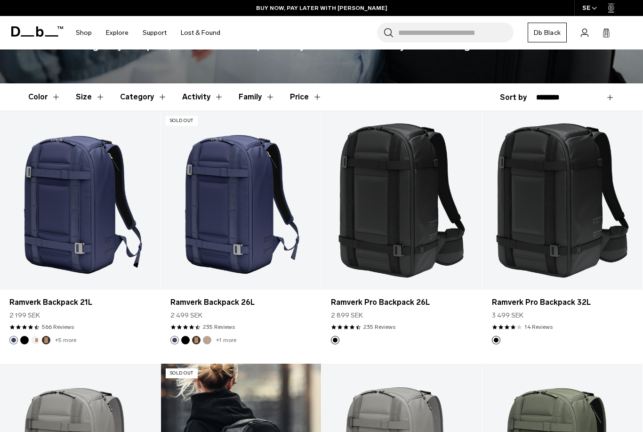
scroll to position [222, 0]
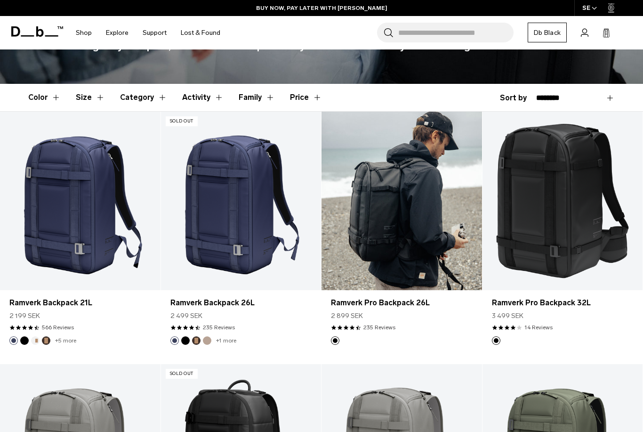
click at [403, 209] on link "Ramverk Pro Backpack 26L" at bounding box center [402, 201] width 161 height 178
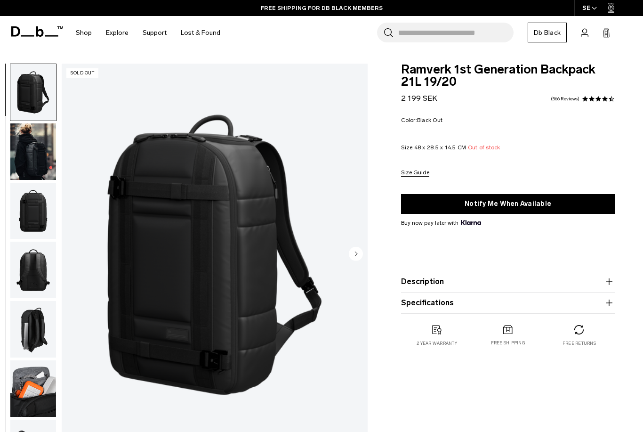
click at [283, 269] on img "1 / 8" at bounding box center [215, 255] width 306 height 382
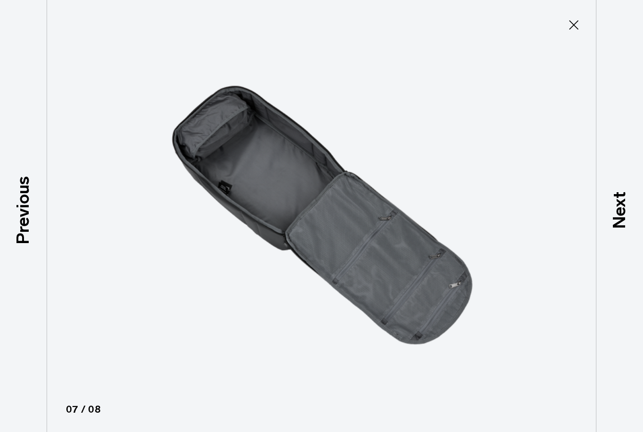
click at [566, 27] on icon at bounding box center [573, 24] width 15 height 15
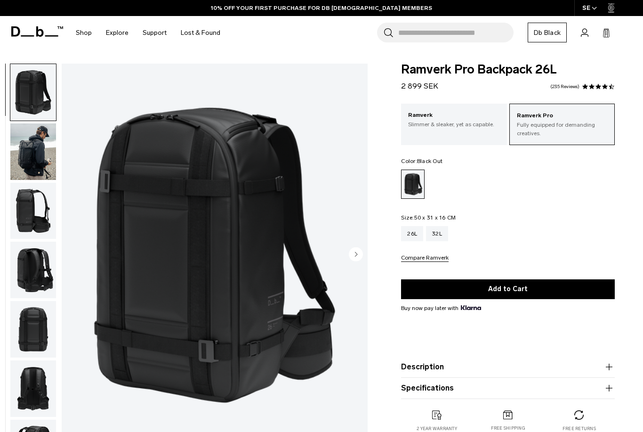
click at [242, 286] on img "1 / 13" at bounding box center [215, 255] width 306 height 382
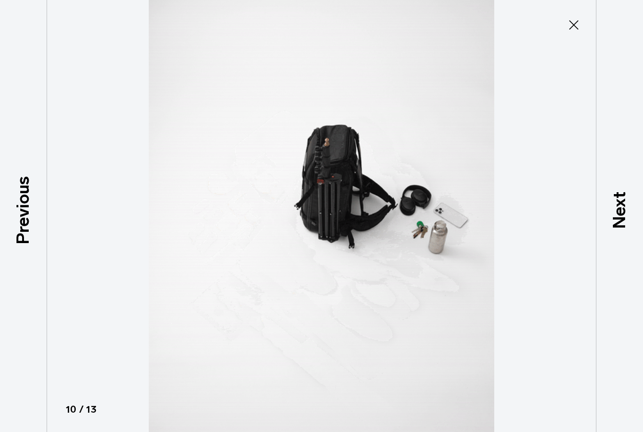
click at [573, 22] on icon at bounding box center [573, 24] width 15 height 15
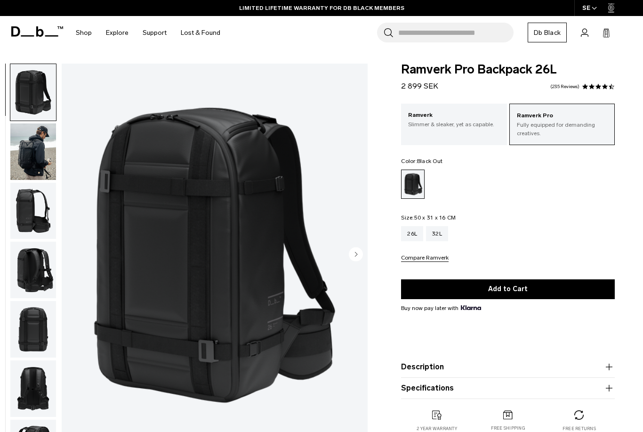
scroll to position [7, 0]
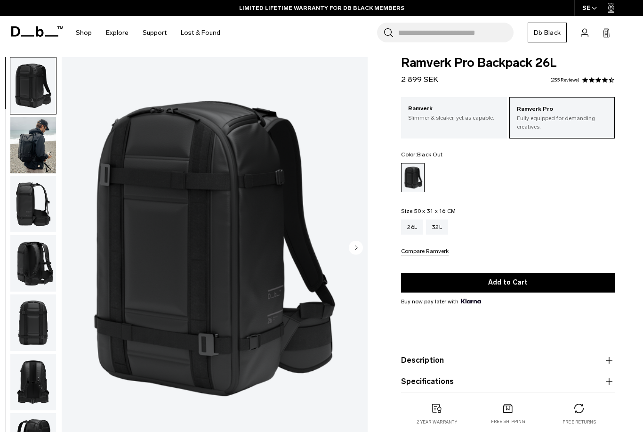
click at [230, 320] on img "1 / 13" at bounding box center [215, 248] width 306 height 382
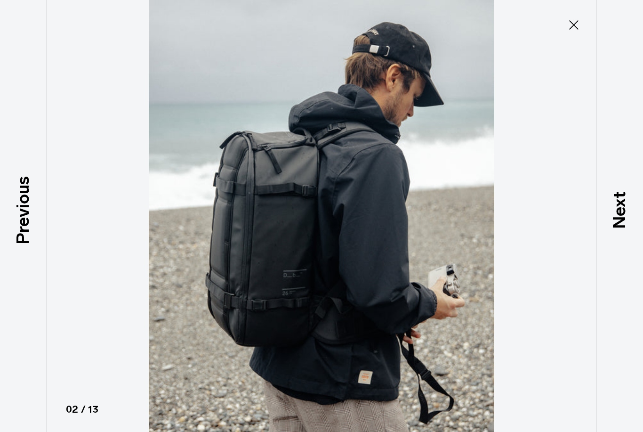
scroll to position [261, 0]
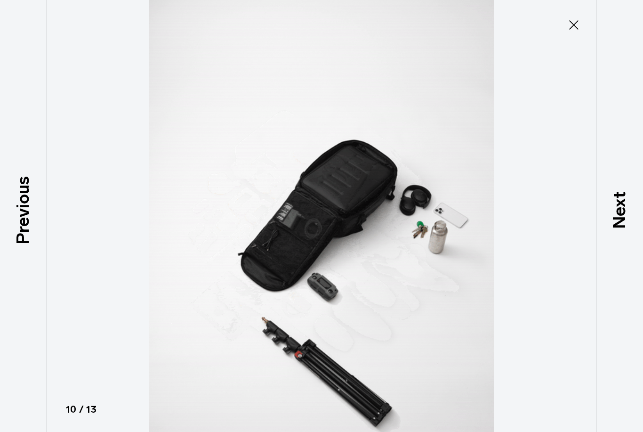
click at [579, 21] on icon at bounding box center [573, 24] width 15 height 15
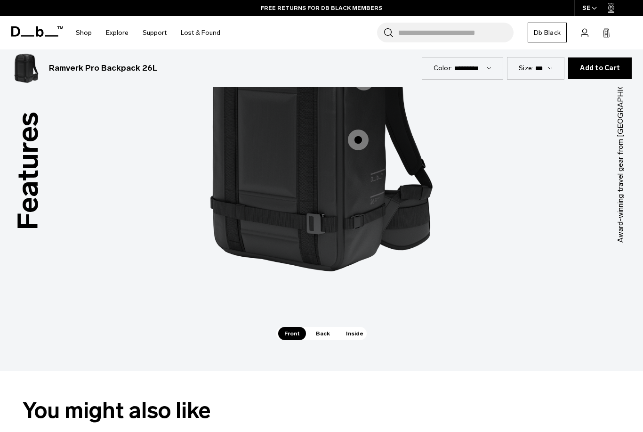
scroll to position [804, 0]
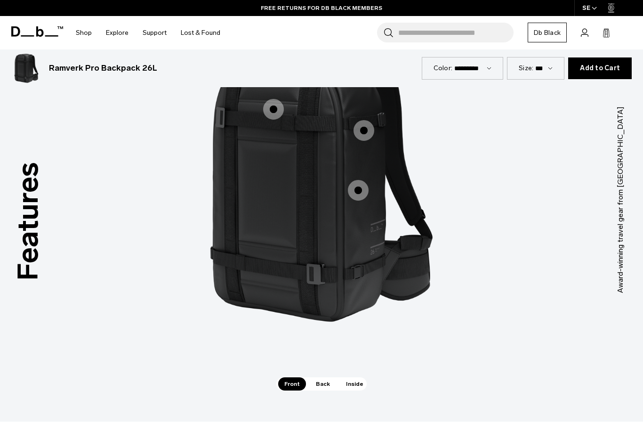
click at [315, 377] on span "Back" at bounding box center [323, 383] width 26 height 13
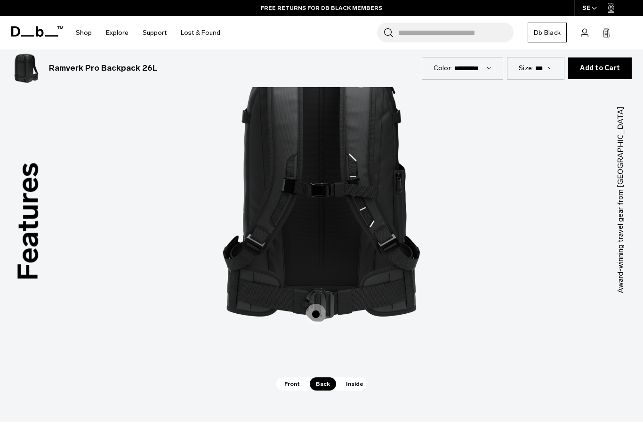
click at [349, 377] on span "Inside" at bounding box center [355, 383] width 30 height 13
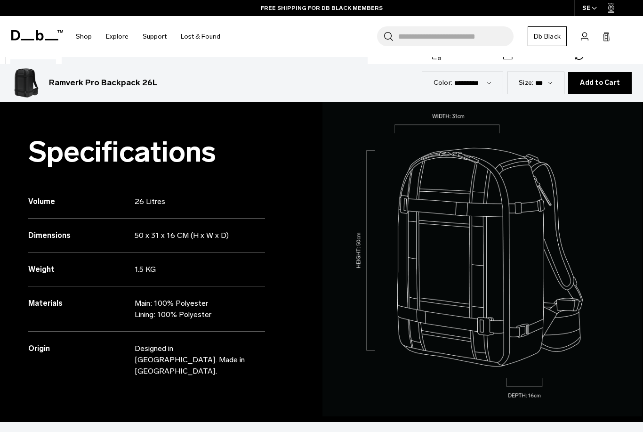
scroll to position [390, 0]
